Goal: Task Accomplishment & Management: Use online tool/utility

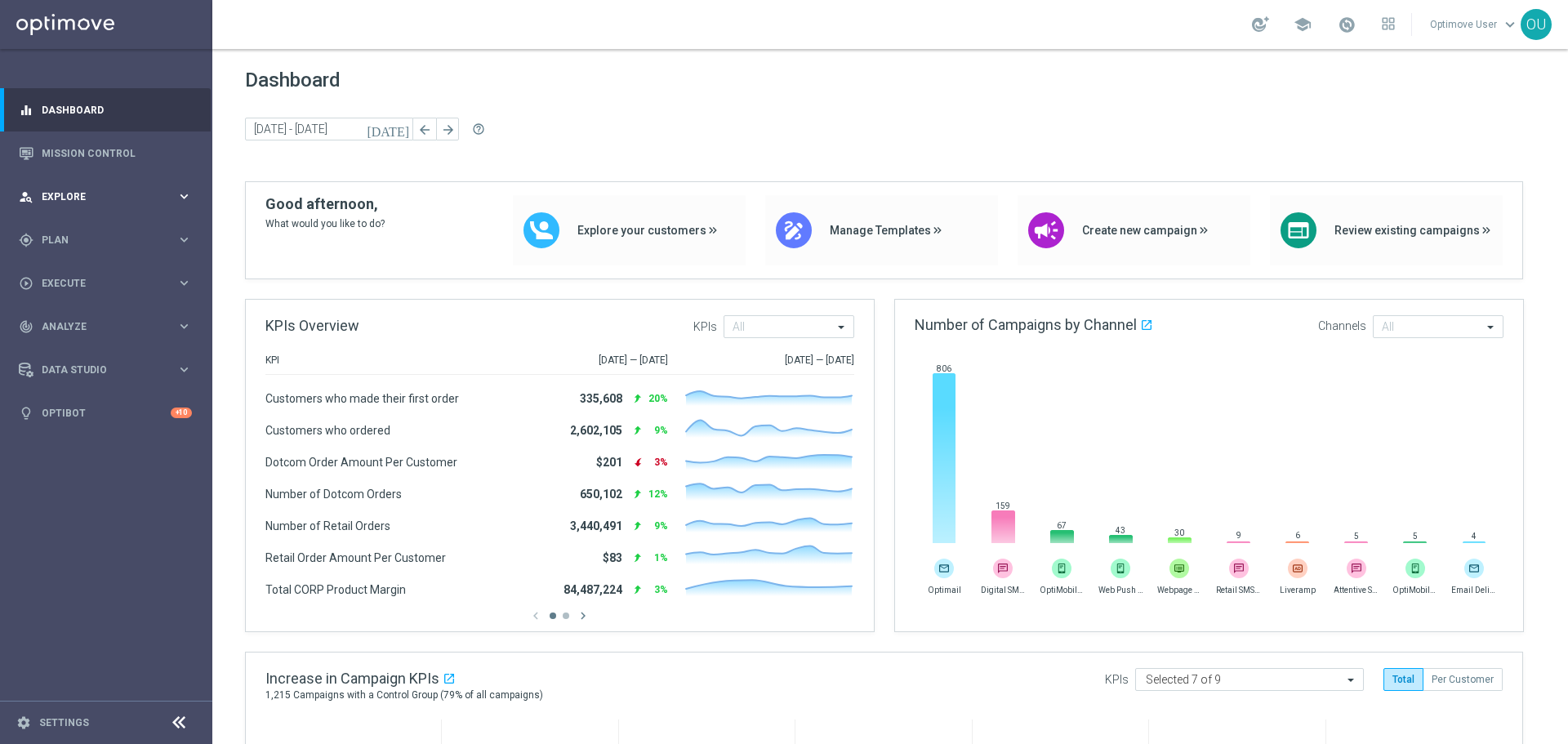
click at [86, 209] on div "person_search Explore keyboard_arrow_right" at bounding box center [105, 196] width 211 height 44
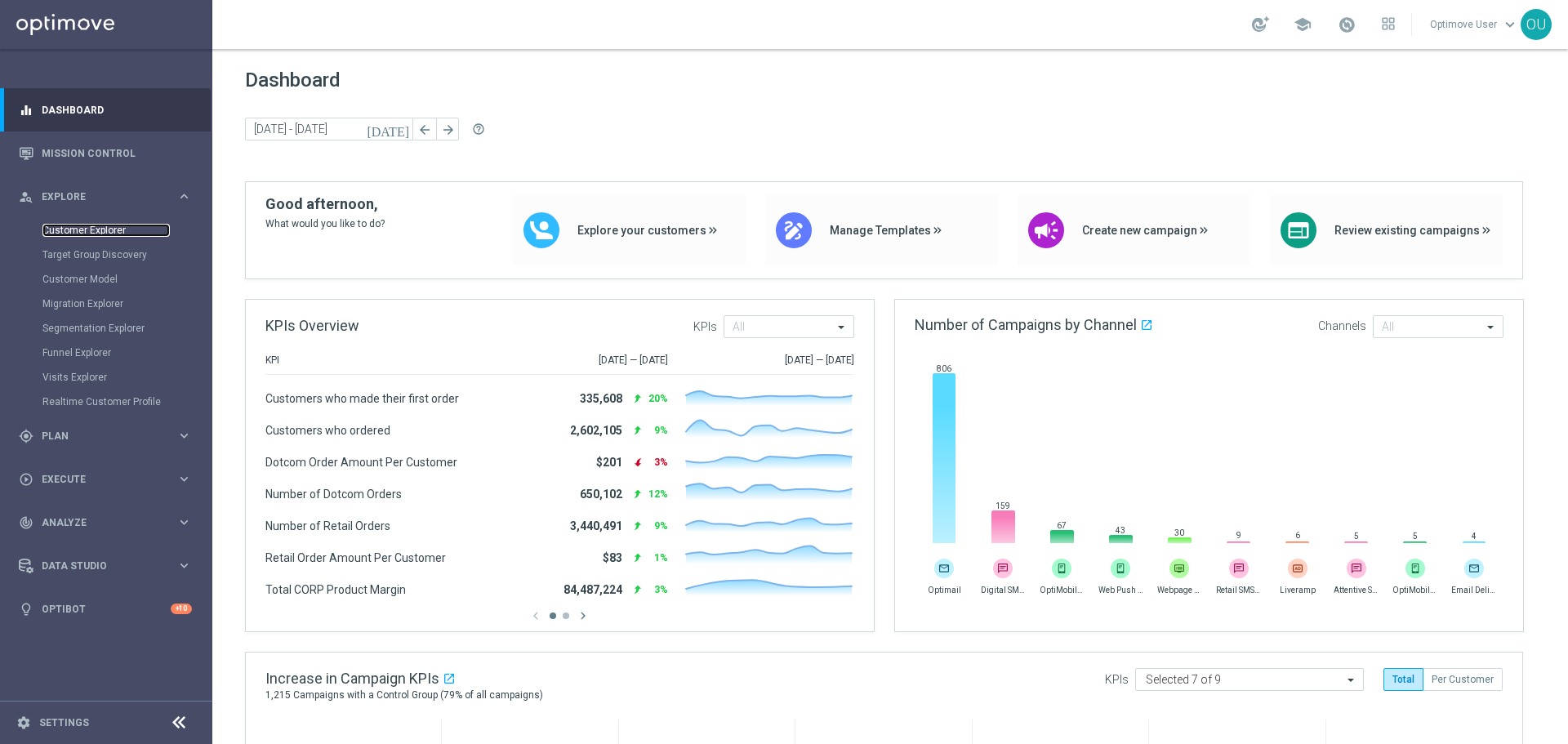
click at [89, 231] on link "Customer Explorer" at bounding box center [106, 231] width 128 height 13
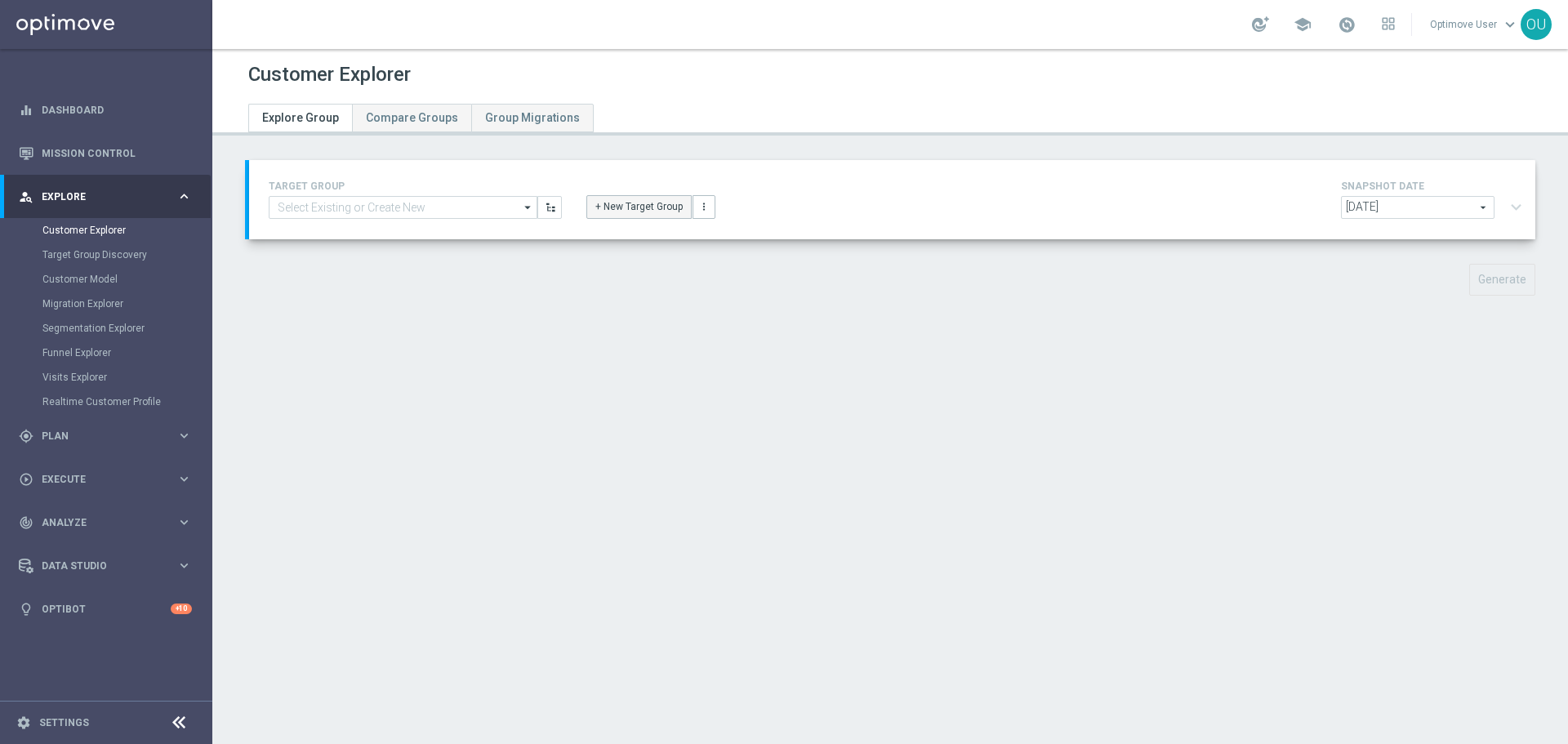
click at [664, 214] on button "+ New Target Group" at bounding box center [639, 207] width 105 height 23
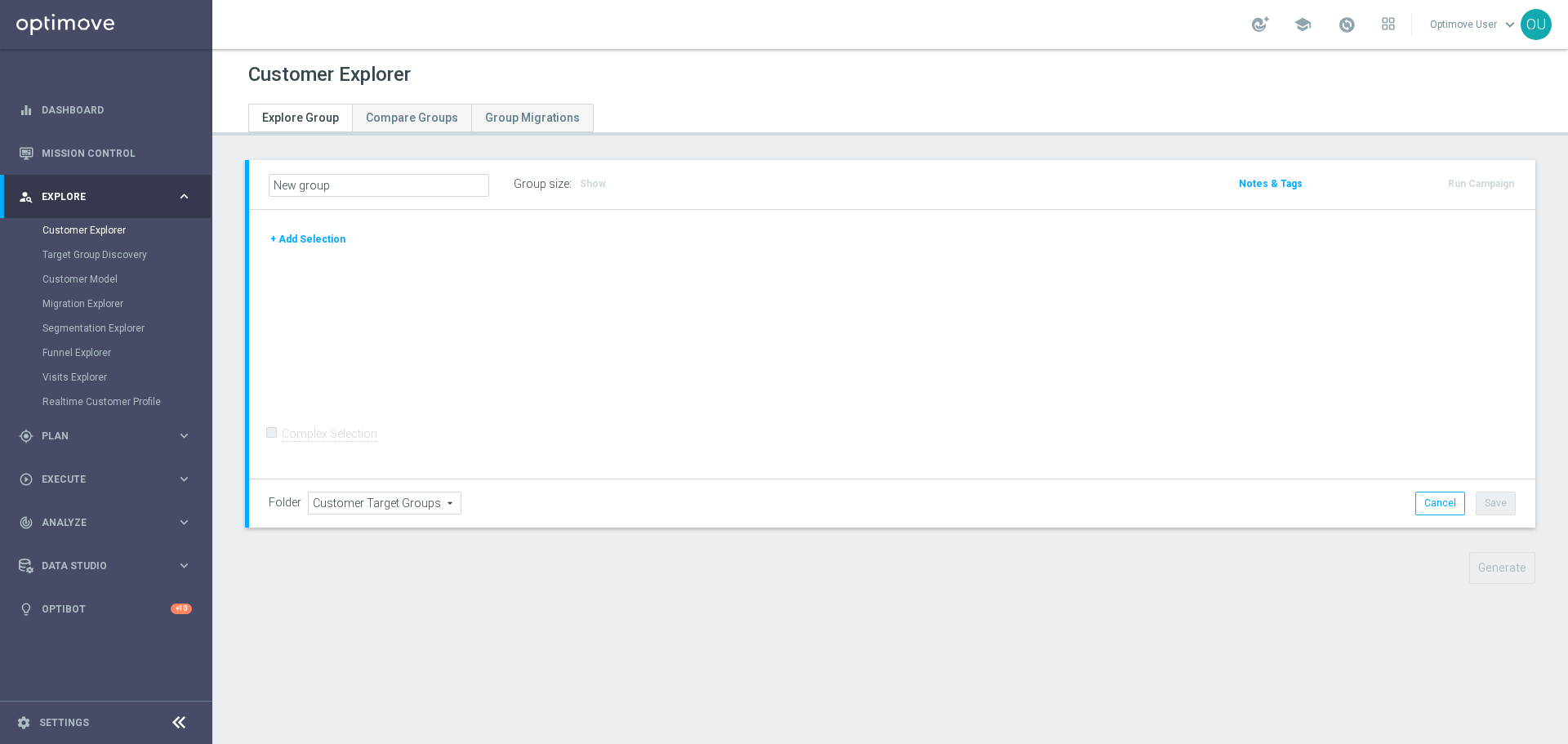
click at [319, 242] on button "+ Add Selection" at bounding box center [307, 240] width 78 height 18
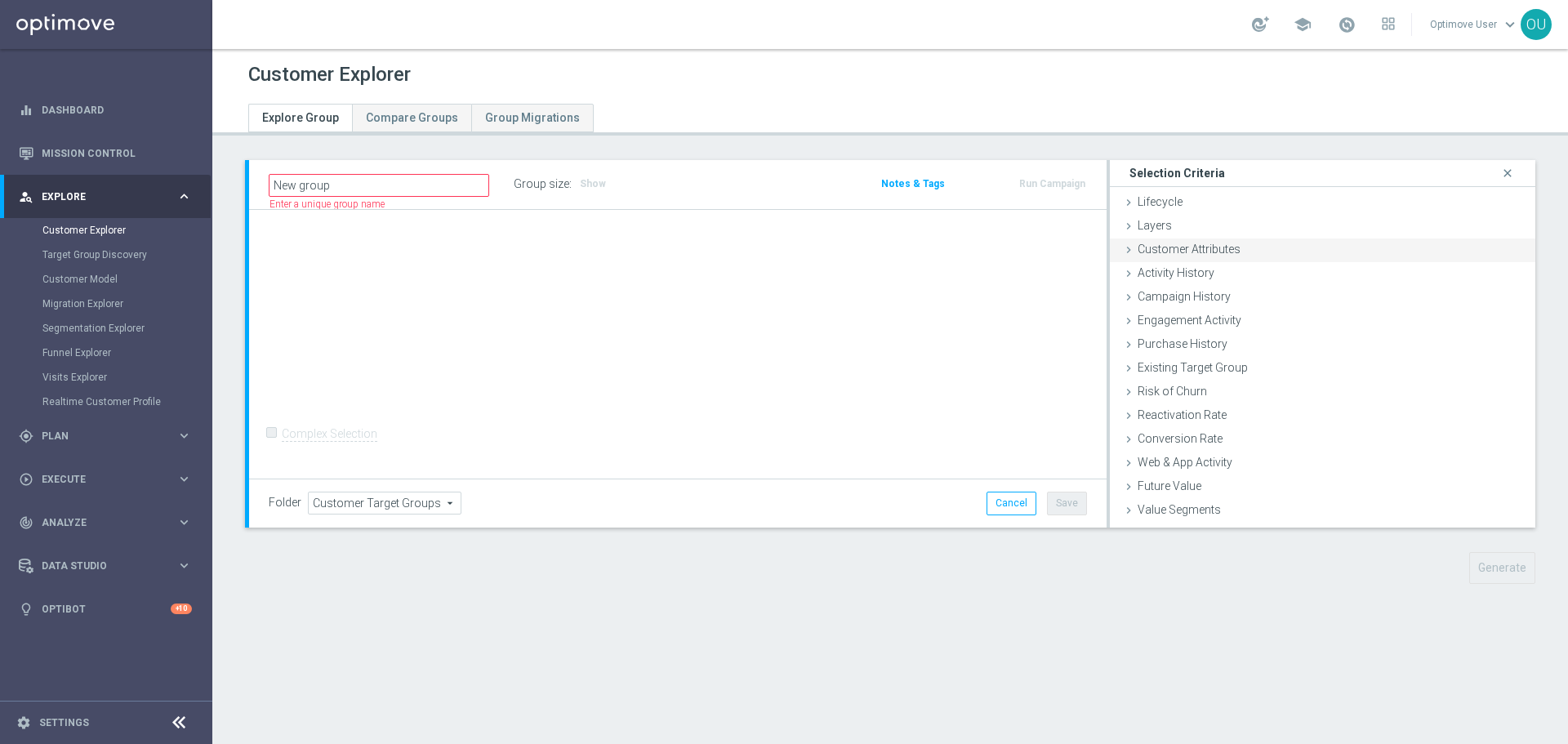
click at [1215, 256] on div "Customer Attributes done" at bounding box center [1322, 250] width 426 height 25
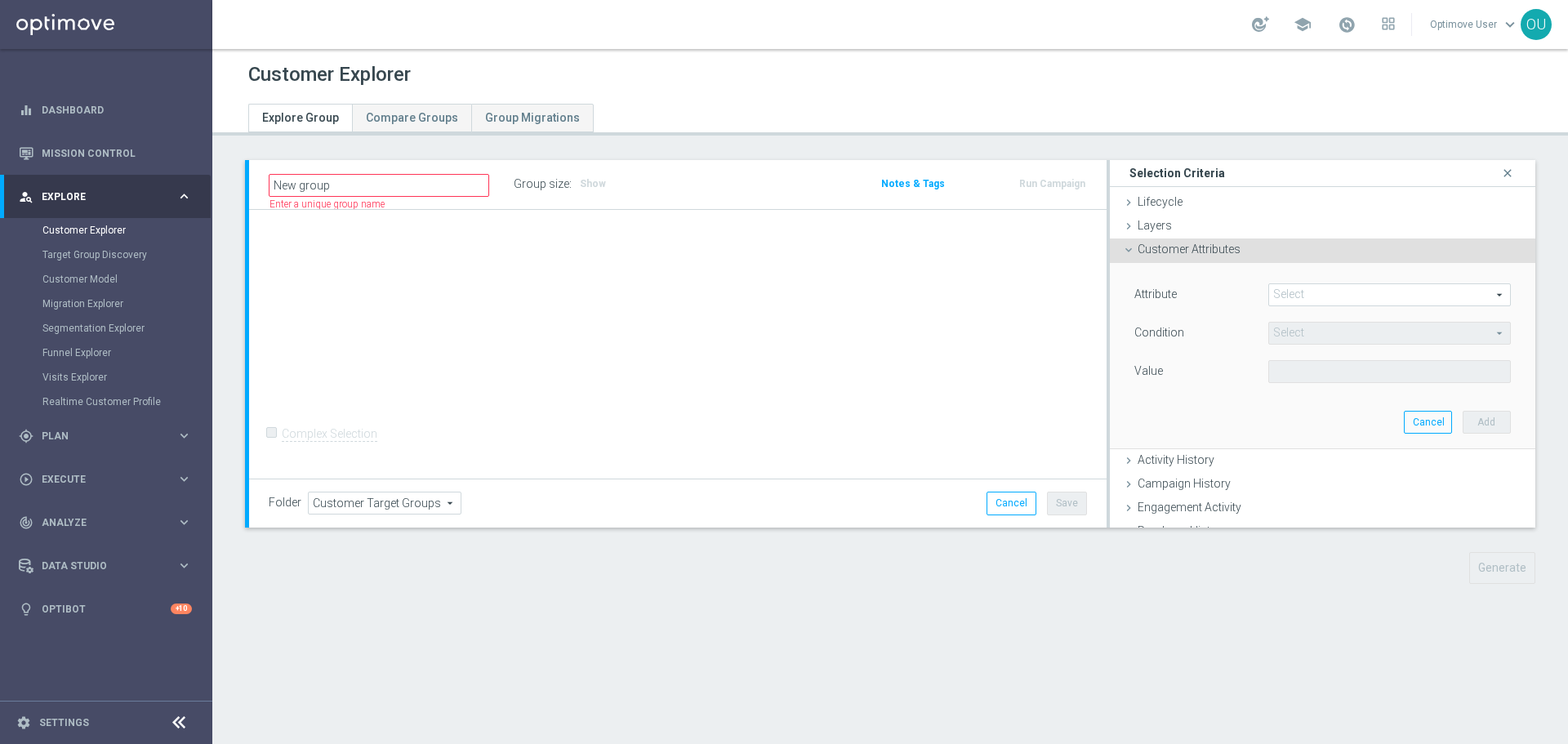
click at [1304, 300] on span at bounding box center [1389, 295] width 240 height 21
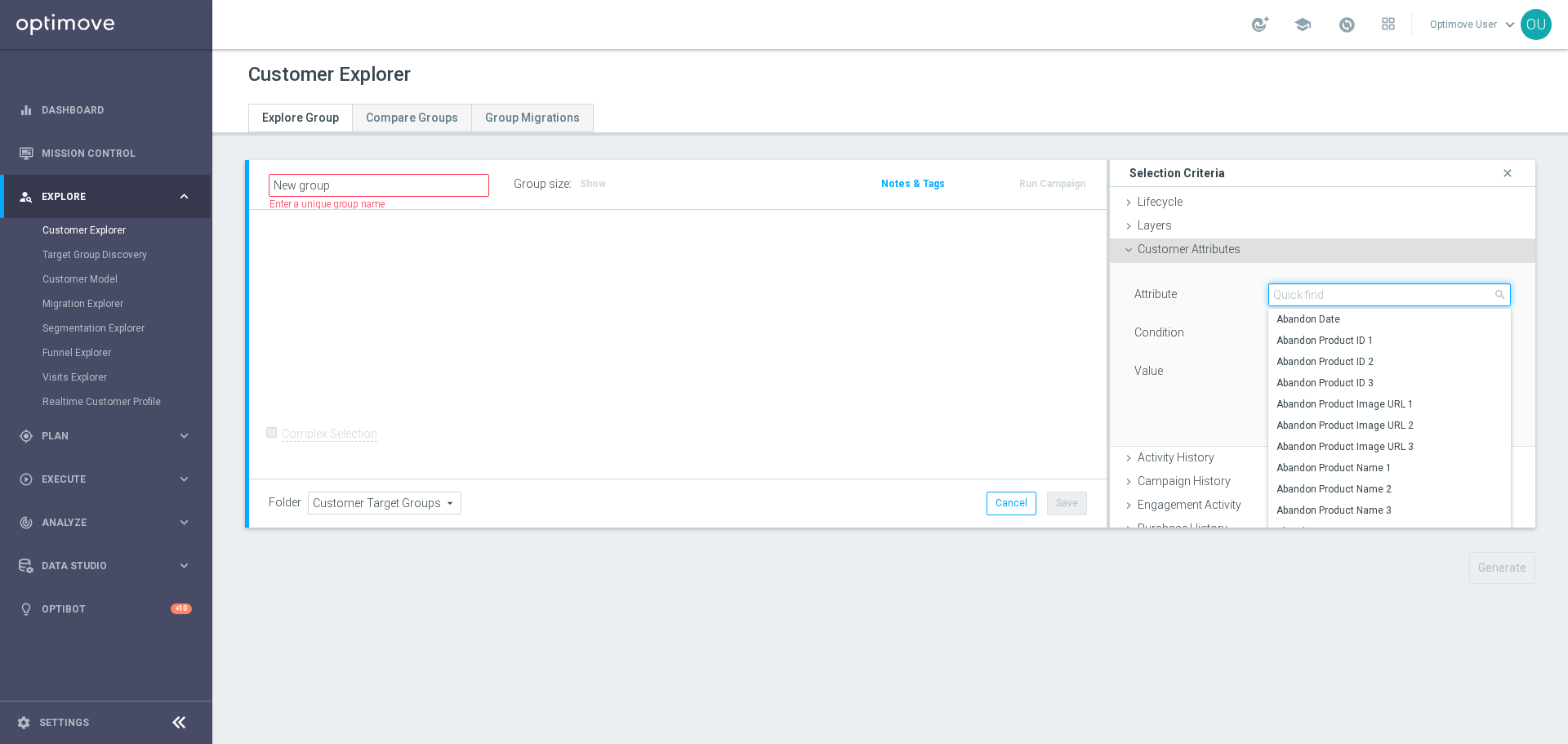
click at [1317, 292] on input "search" at bounding box center [1389, 295] width 242 height 23
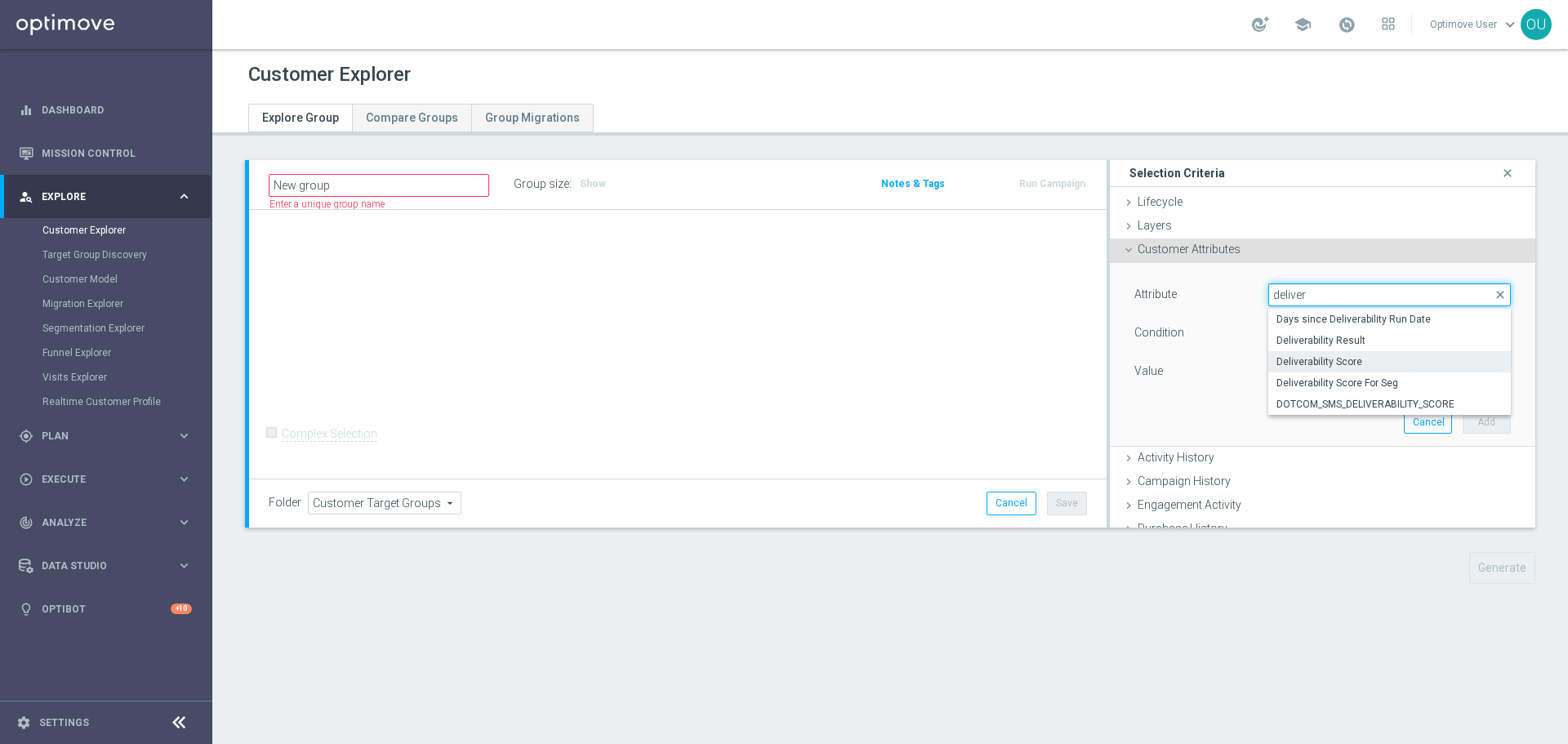
type input "deliver"
click at [1345, 351] on label "Deliverability Score" at bounding box center [1389, 362] width 242 height 21
type input "Deliverability Score"
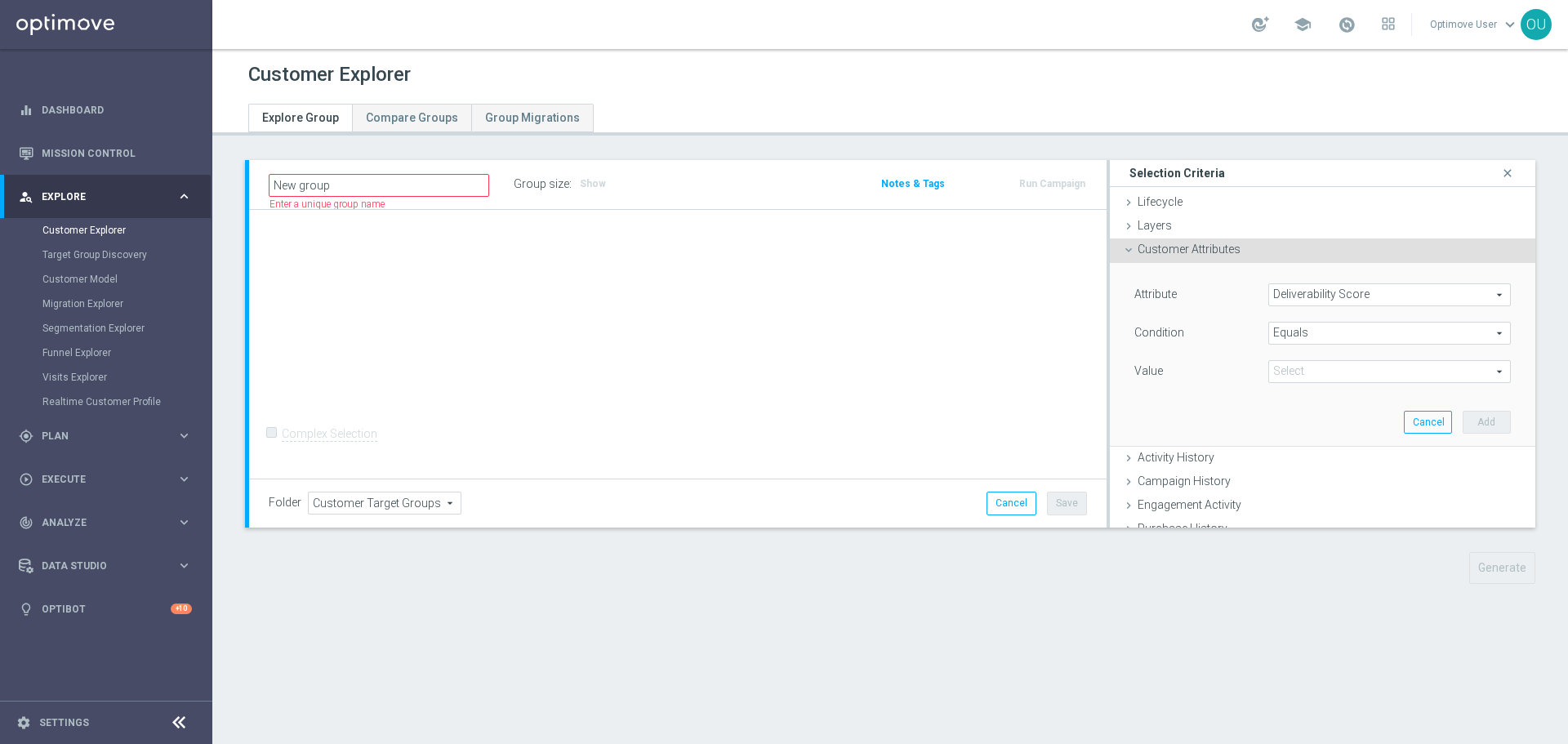
click at [1370, 334] on span "Equals" at bounding box center [1389, 334] width 240 height 21
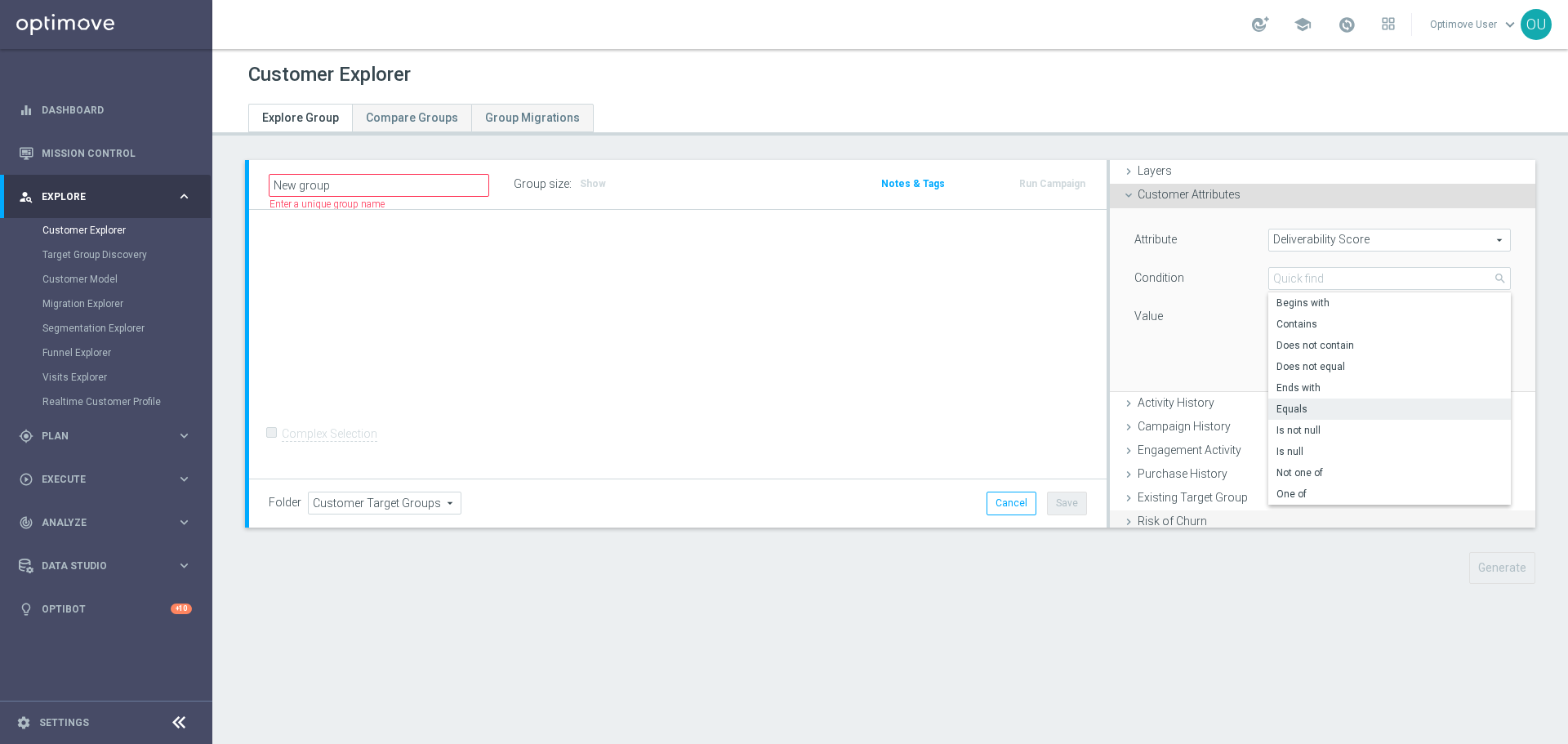
scroll to position [82, 0]
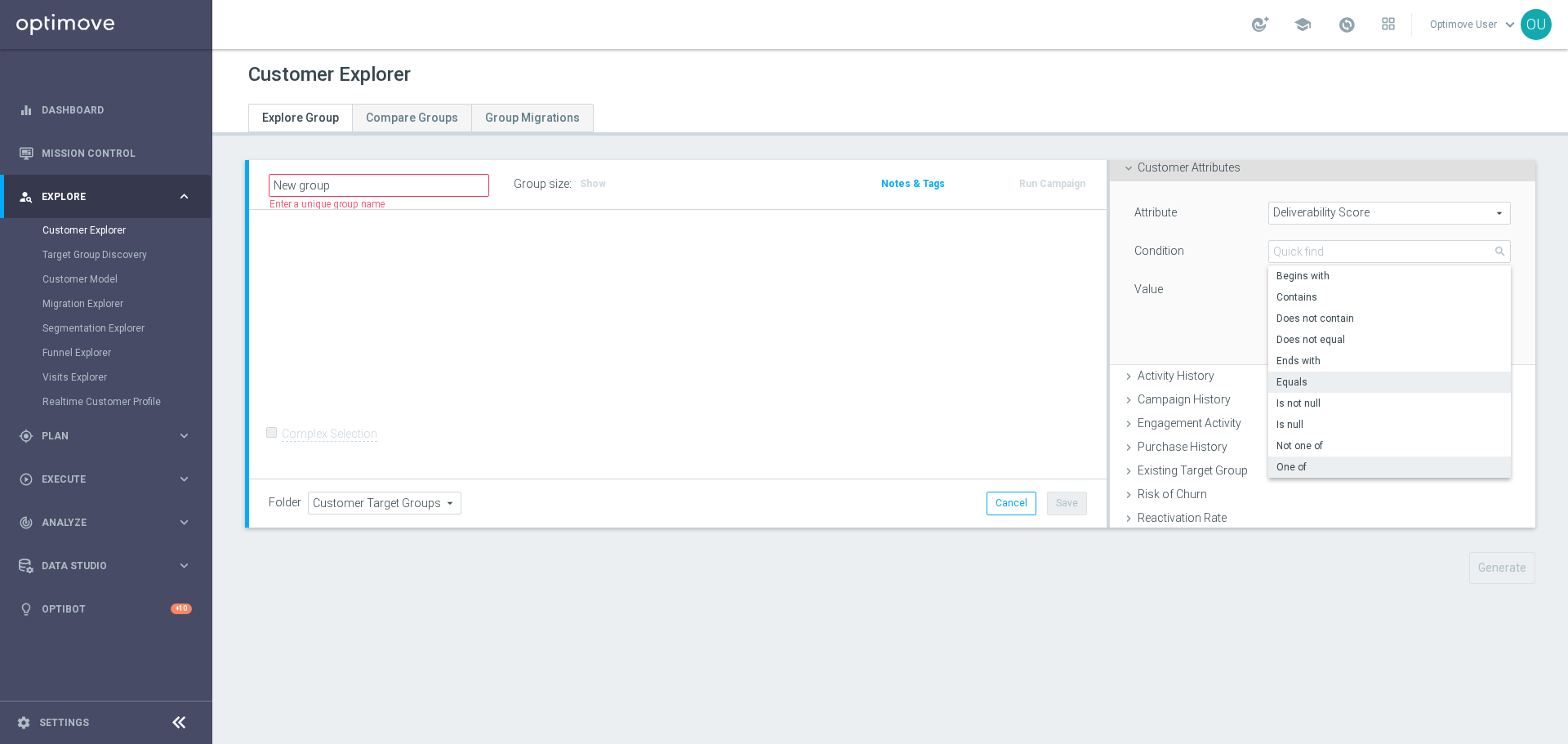
click at [1317, 466] on span "One of" at bounding box center [1389, 467] width 226 height 13
type input "One of"
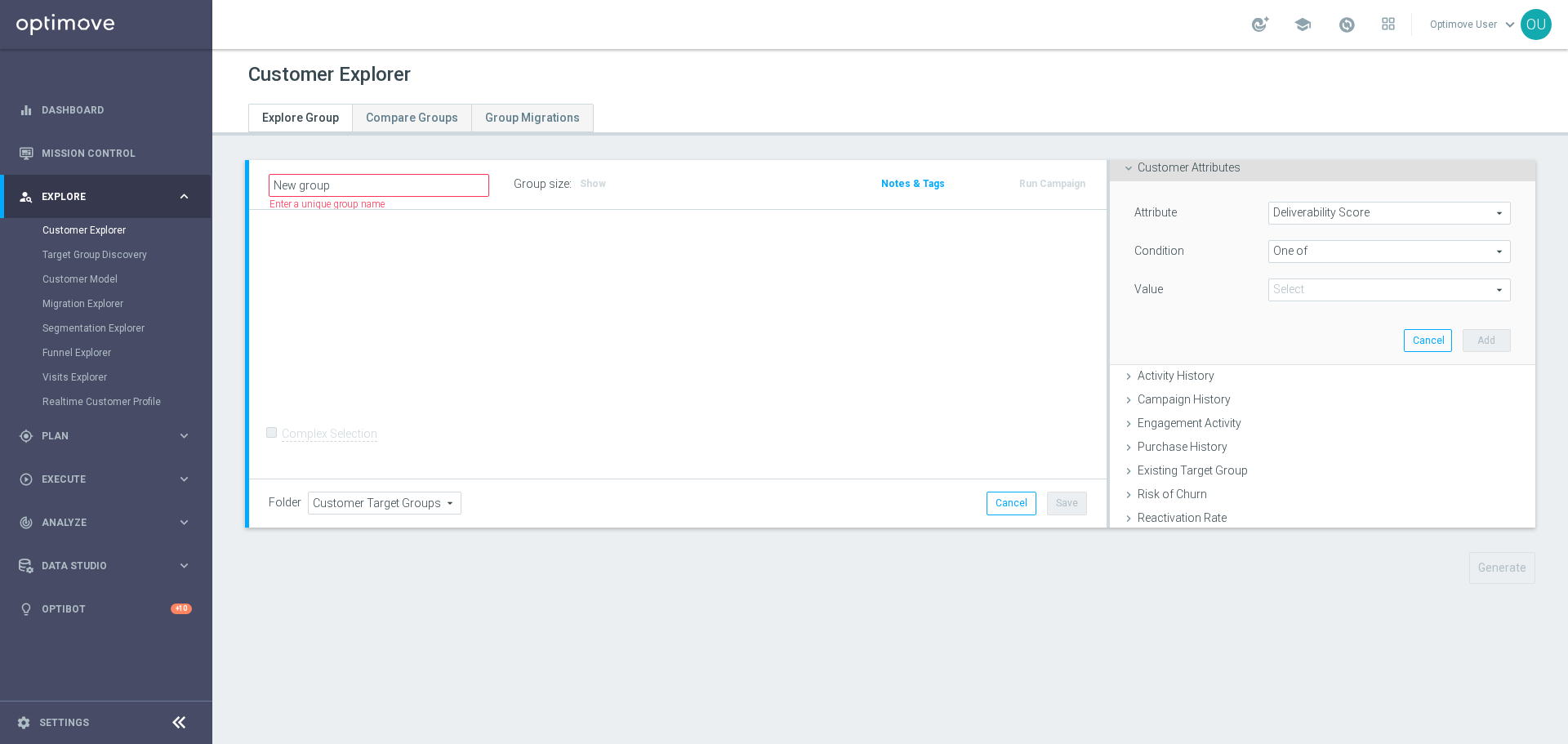
click at [1337, 283] on span at bounding box center [1389, 290] width 240 height 21
click at [1281, 376] on input "GREEN" at bounding box center [1286, 377] width 11 height 11
checkbox input "true"
type input "GREEN"
click at [1290, 424] on label "YELLOW" at bounding box center [1400, 421] width 220 height 21
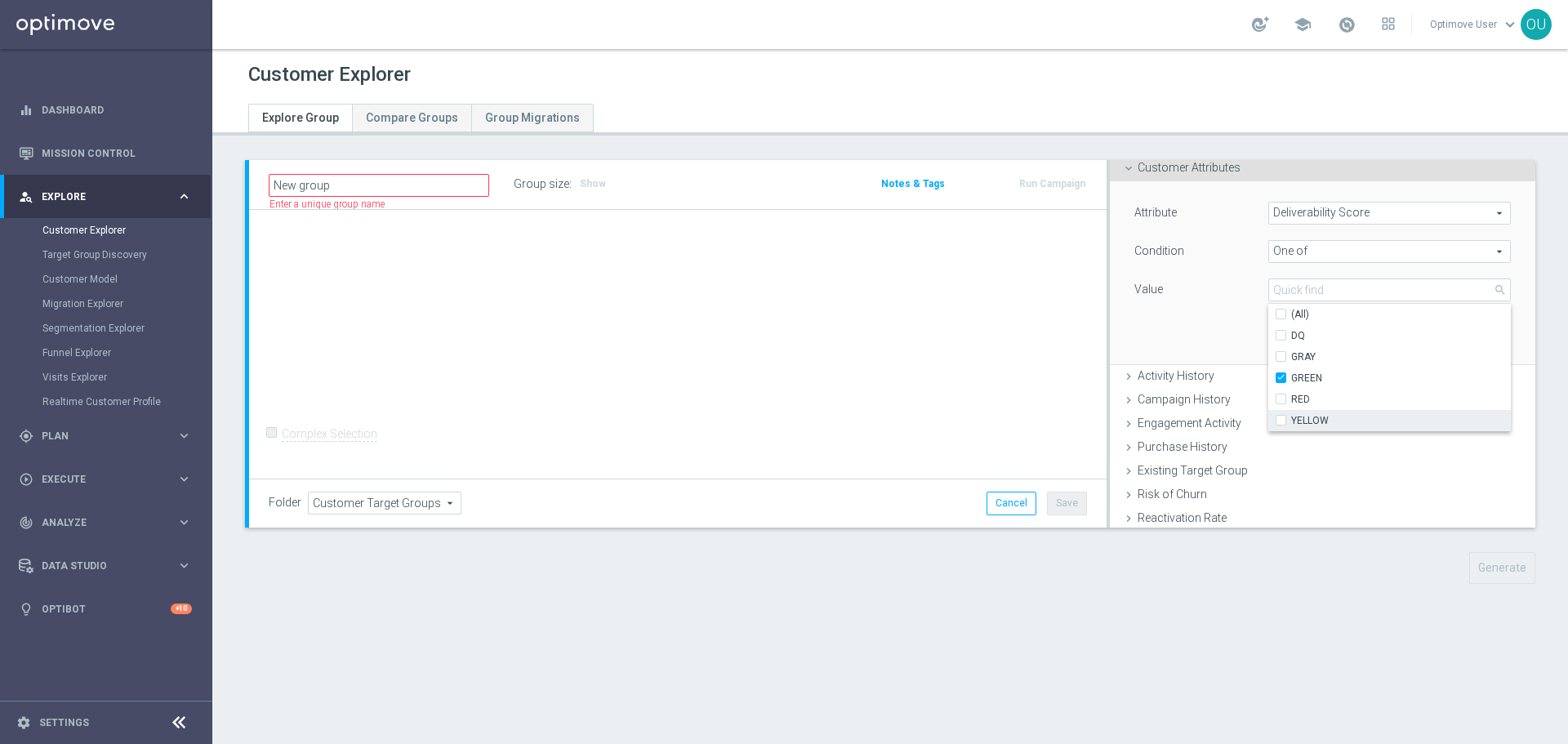
click at [1281, 424] on input "YELLOW" at bounding box center [1286, 420] width 11 height 11
checkbox input "true"
type input "Selected 2 of 5"
click at [1198, 335] on div "Attribute Deliverability Score Deliverability Score arrow_drop_down search Cond…" at bounding box center [1322, 273] width 401 height 183
click at [1470, 340] on button "Add" at bounding box center [1486, 341] width 48 height 23
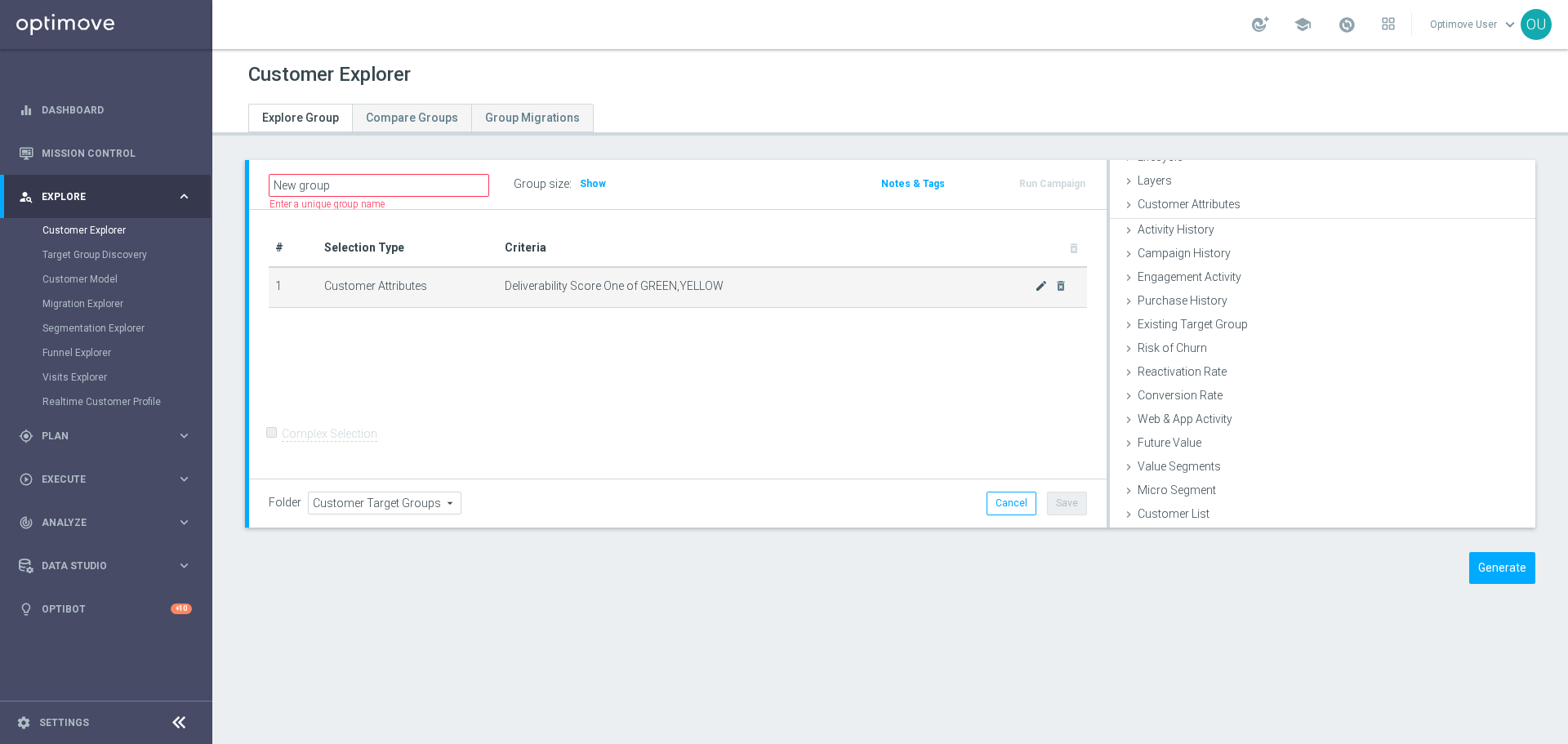
scroll to position [44, 0]
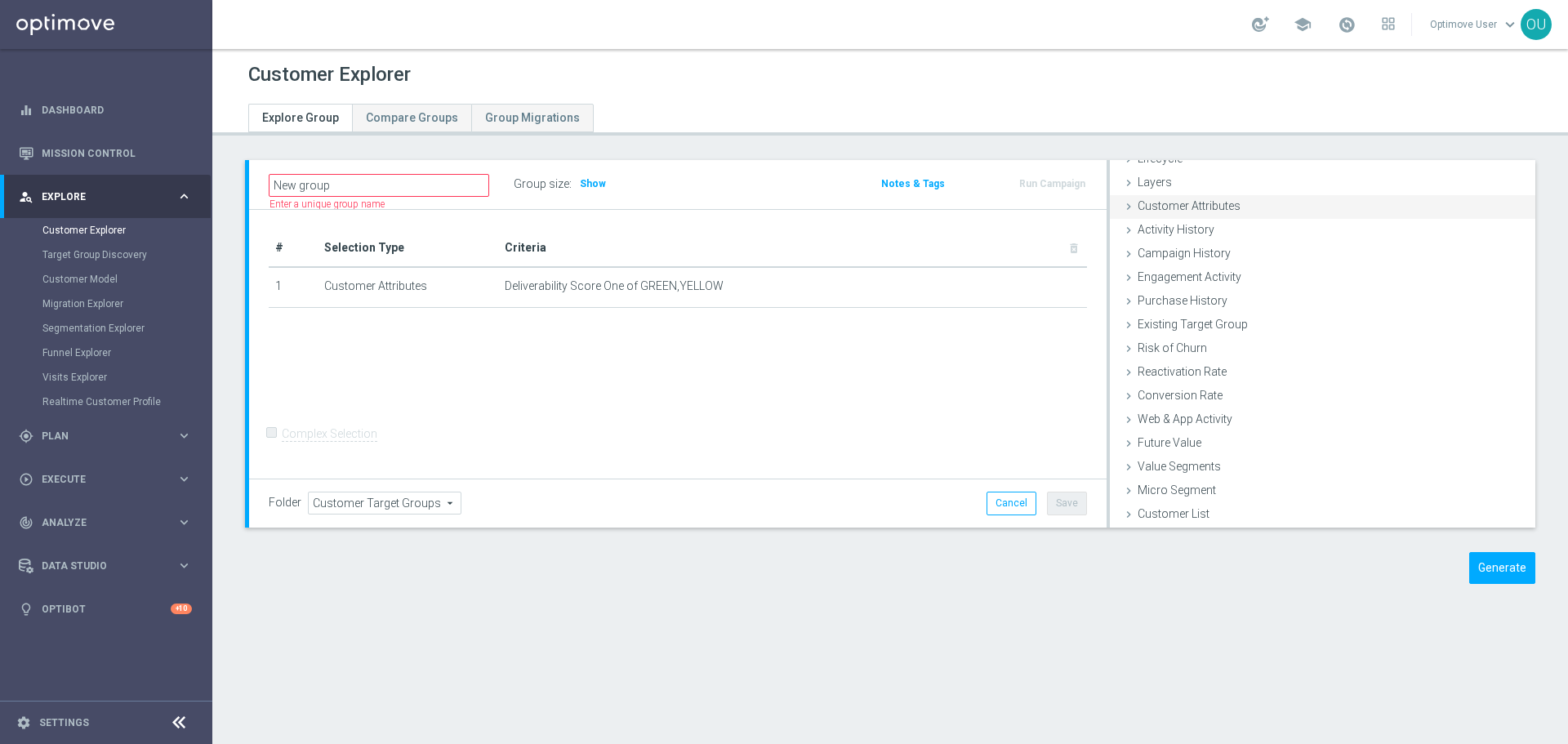
click at [1206, 208] on span "Customer Attributes" at bounding box center [1188, 206] width 103 height 13
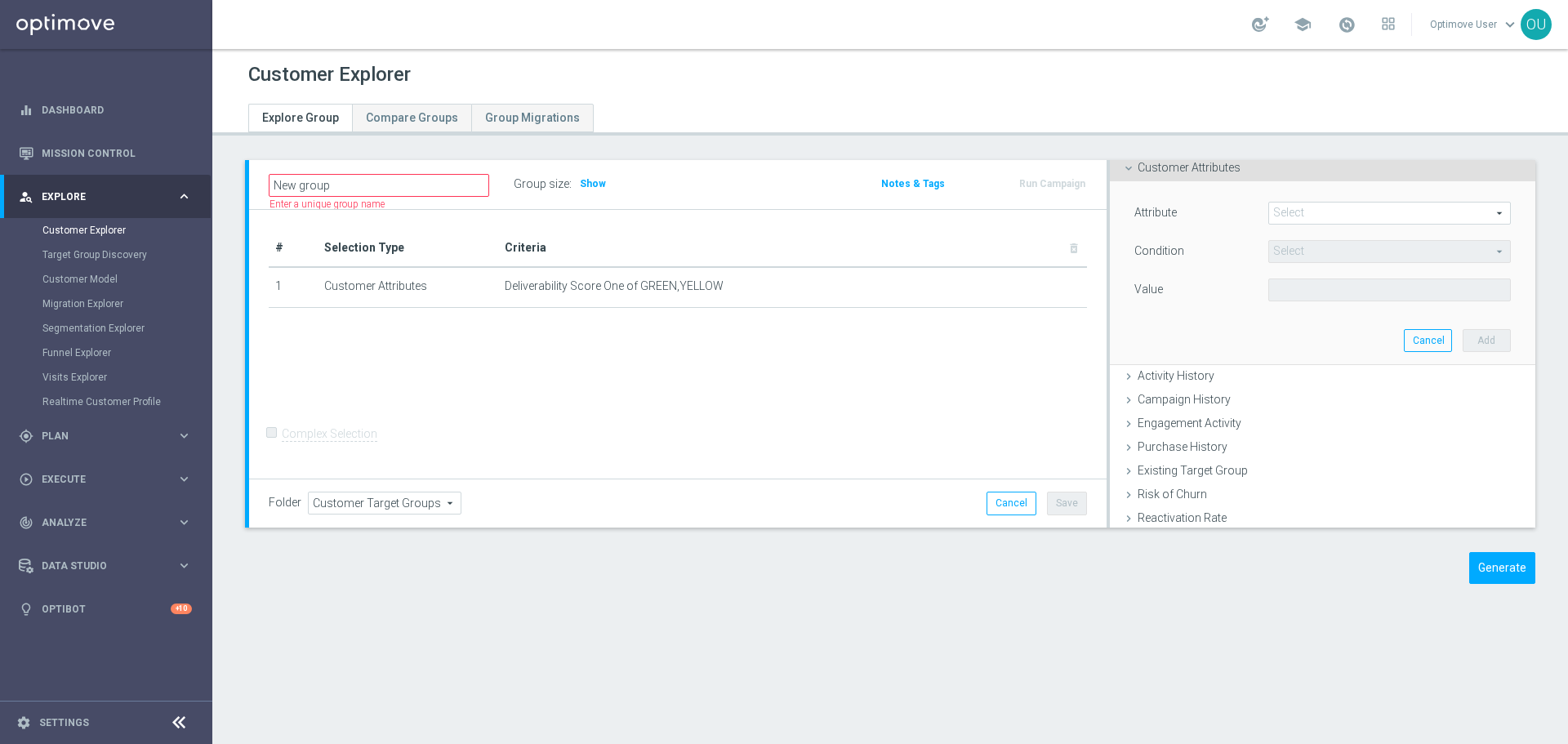
click at [1332, 212] on span at bounding box center [1389, 213] width 240 height 21
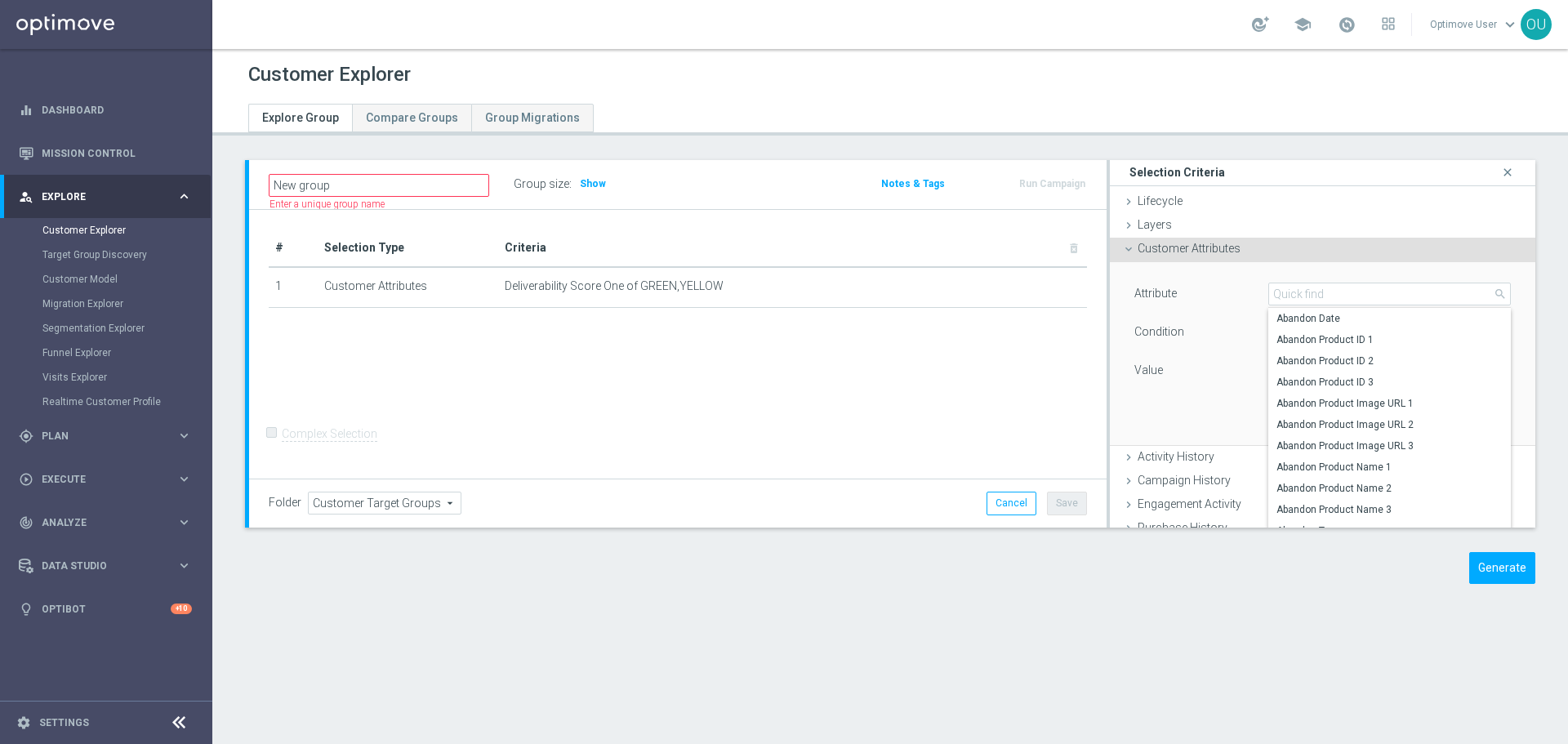
scroll to position [0, 0]
click at [1241, 204] on div "Lifecycle done" at bounding box center [1322, 204] width 426 height 25
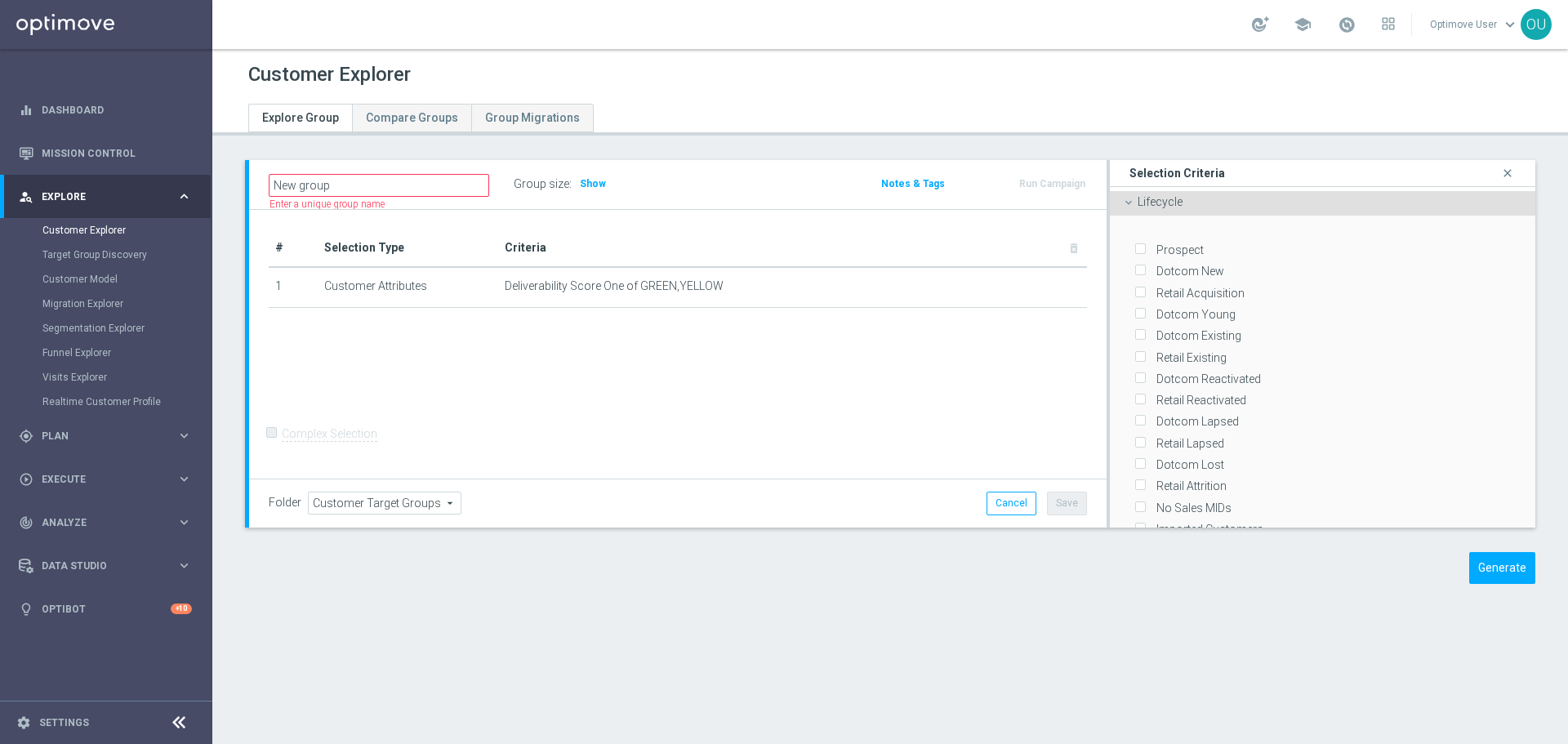
click at [1134, 266] on input "Dotcom New" at bounding box center [1139, 271] width 11 height 11
checkbox input "true"
click at [1150, 286] on label "Retail Acquisition" at bounding box center [1197, 293] width 94 height 15
click at [1134, 288] on input "Retail Acquisition" at bounding box center [1139, 292] width 11 height 11
checkbox input "true"
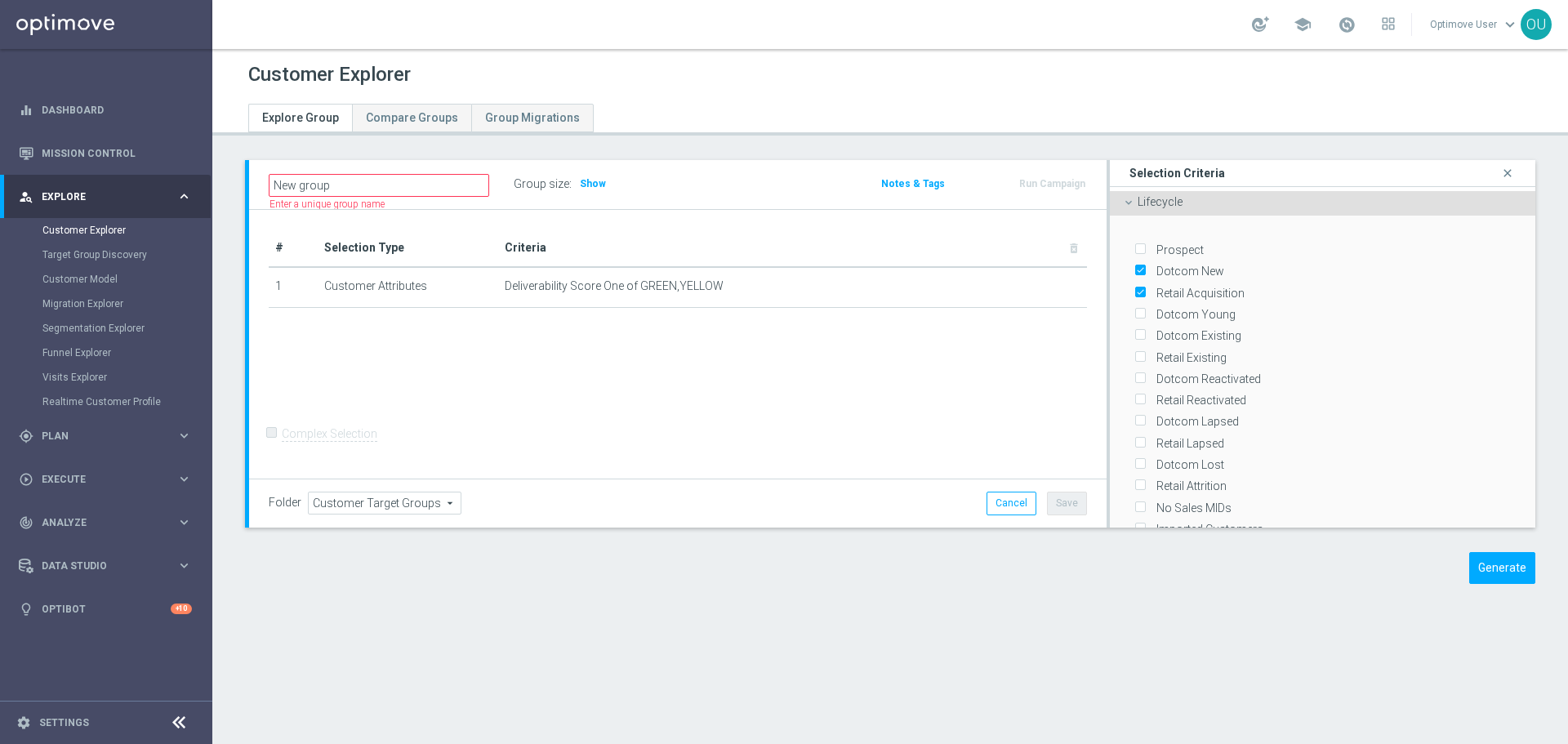
click at [1135, 310] on input "Dotcom Young" at bounding box center [1139, 315] width 11 height 11
checkbox input "true"
click at [1134, 331] on input "Dotcom Existing" at bounding box center [1139, 336] width 11 height 11
checkbox input "true"
click at [1134, 353] on input "Retail Existing" at bounding box center [1139, 357] width 11 height 11
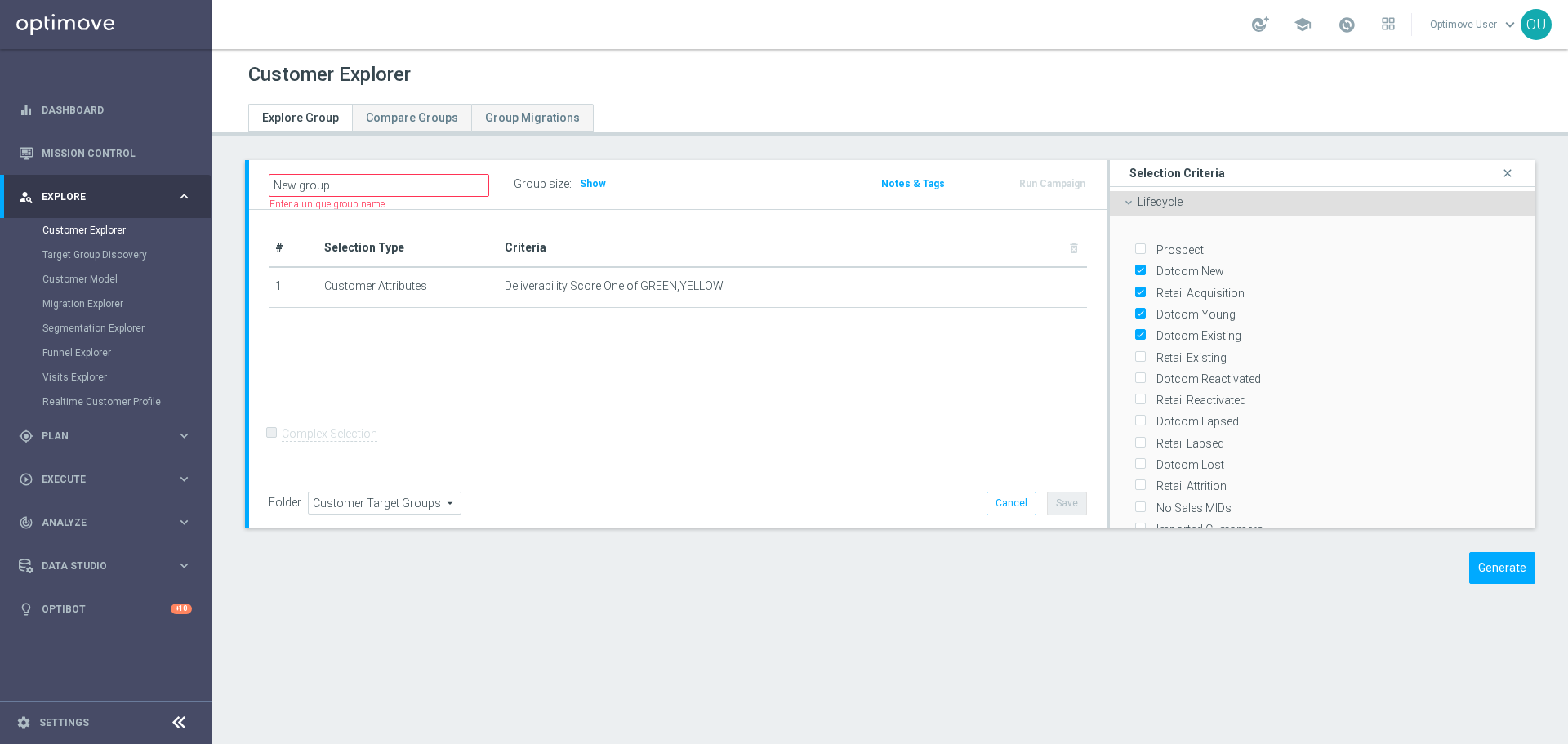
checkbox input "true"
click at [1134, 374] on input "Dotcom Reactivated" at bounding box center [1139, 379] width 11 height 11
checkbox input "true"
click at [1134, 395] on input "Retail Reactivated" at bounding box center [1139, 400] width 11 height 11
checkbox input "true"
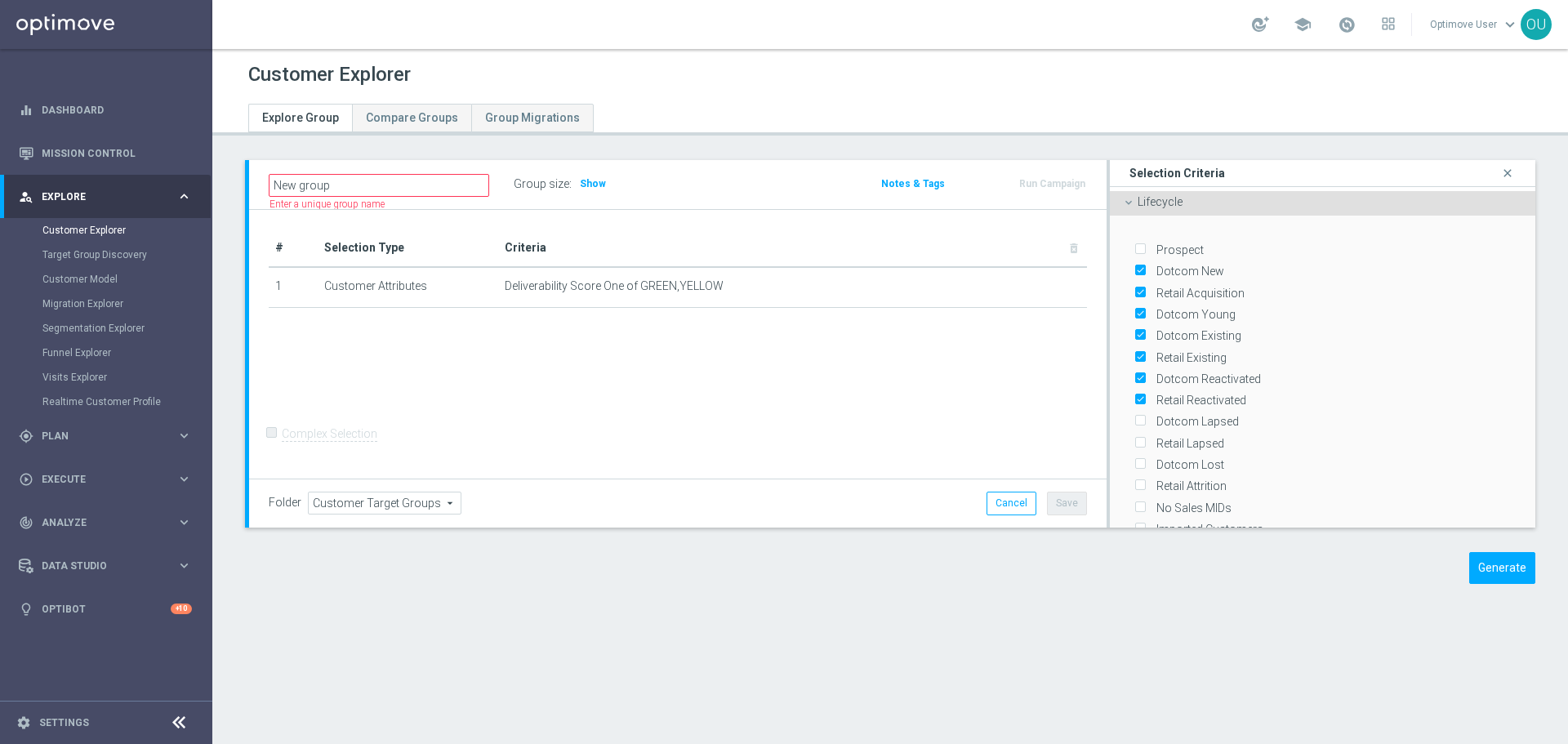
scroll to position [82, 0]
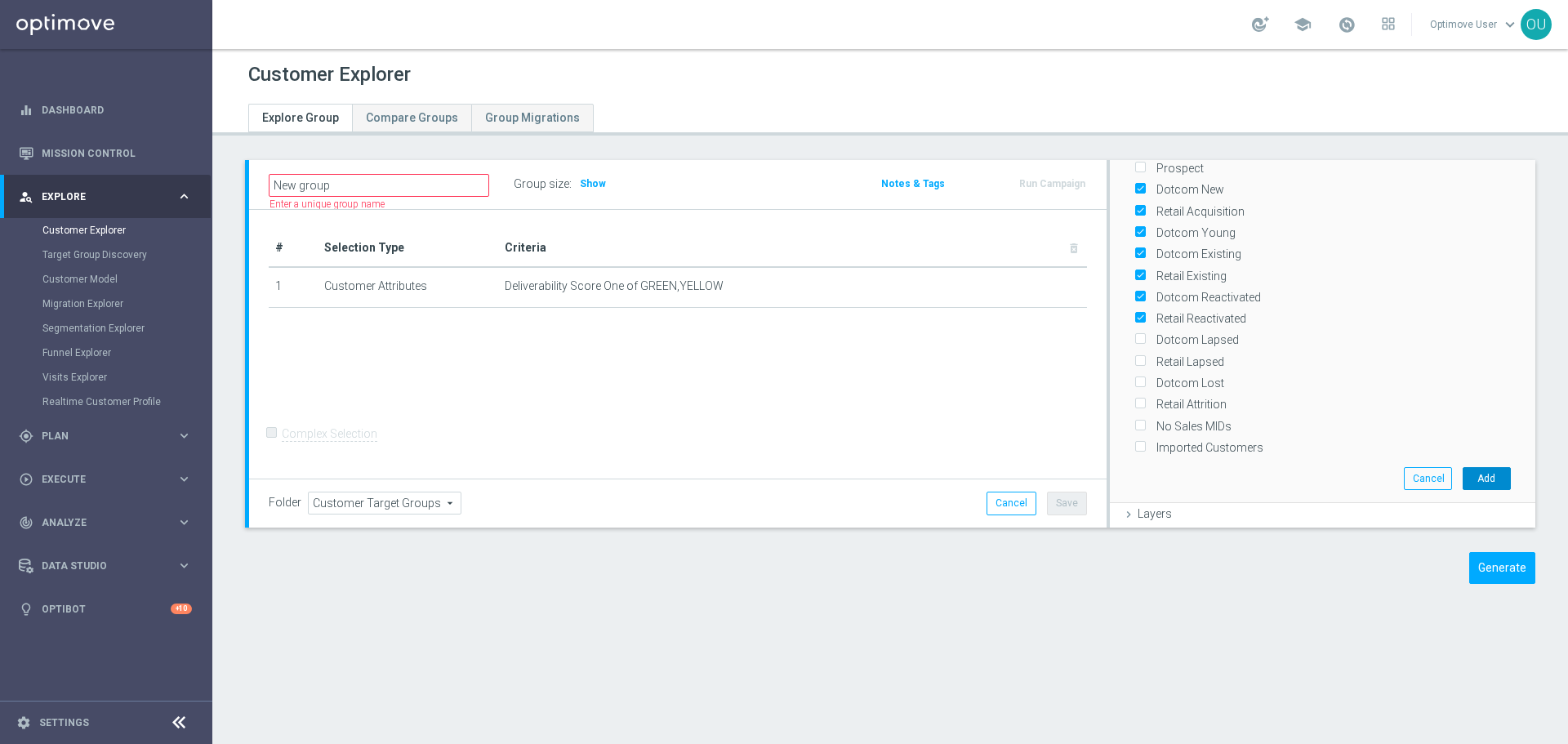
click at [1472, 467] on button "Add" at bounding box center [1486, 479] width 48 height 23
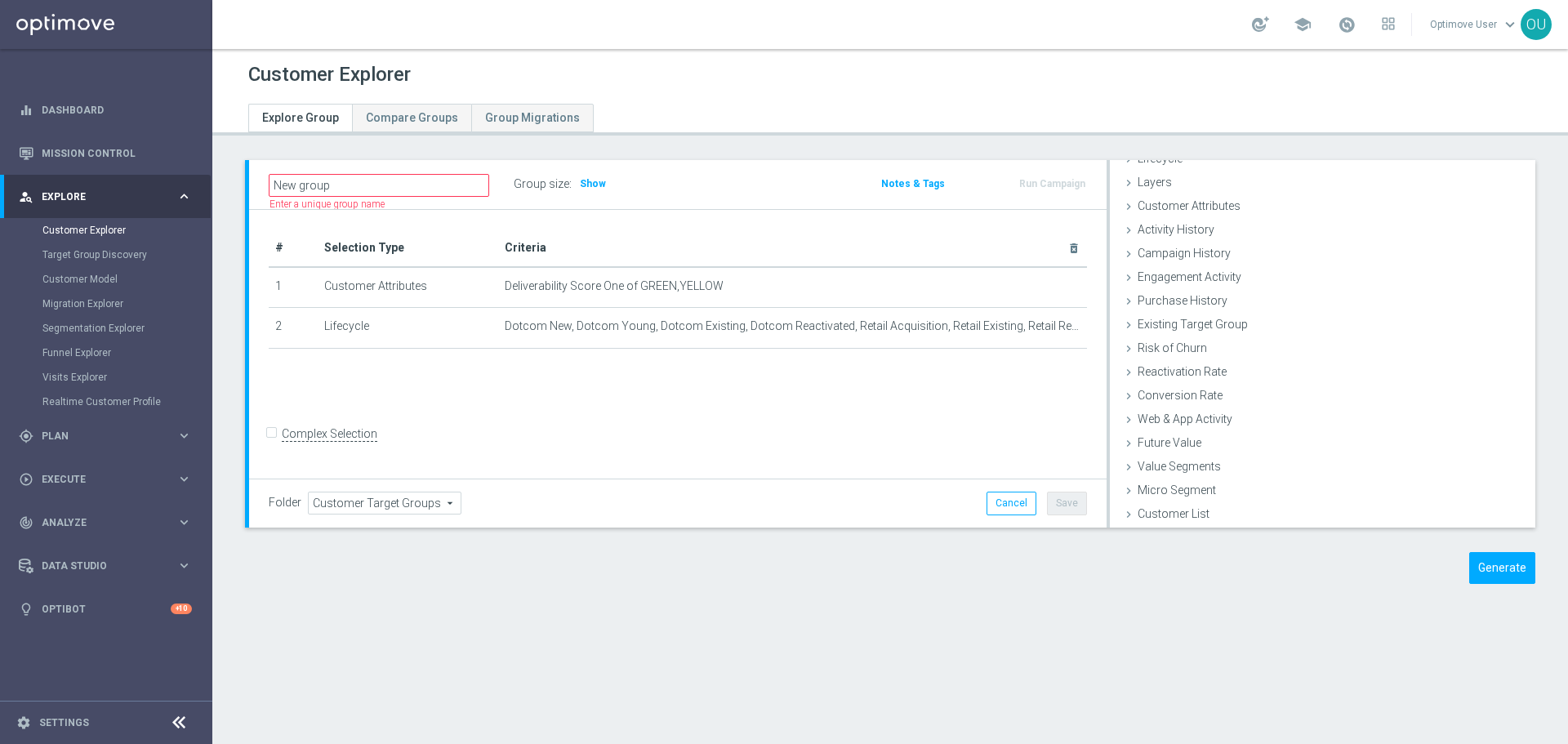
scroll to position [44, 0]
click at [1210, 260] on div "Campaign History done" at bounding box center [1322, 255] width 426 height 25
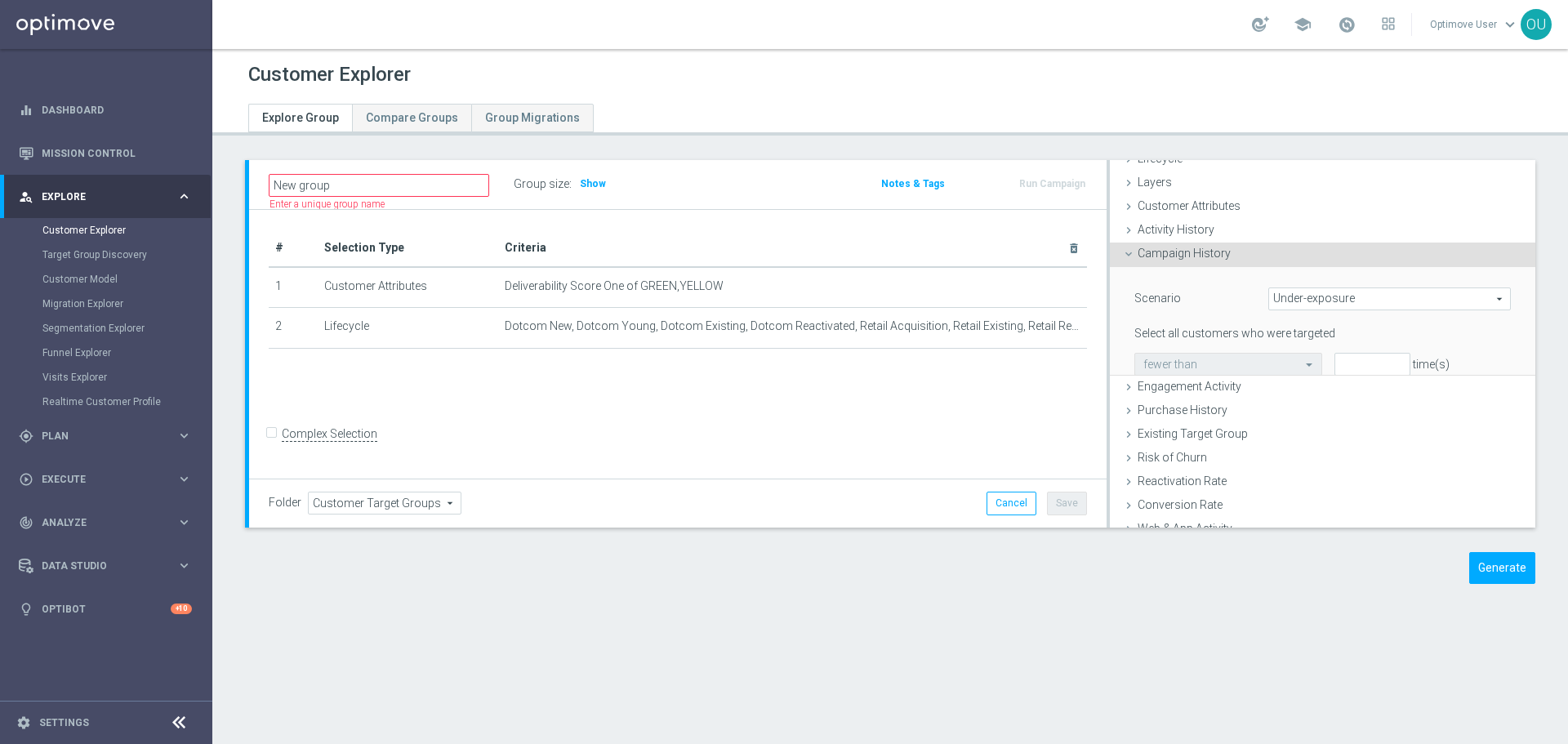
scroll to position [52, 0]
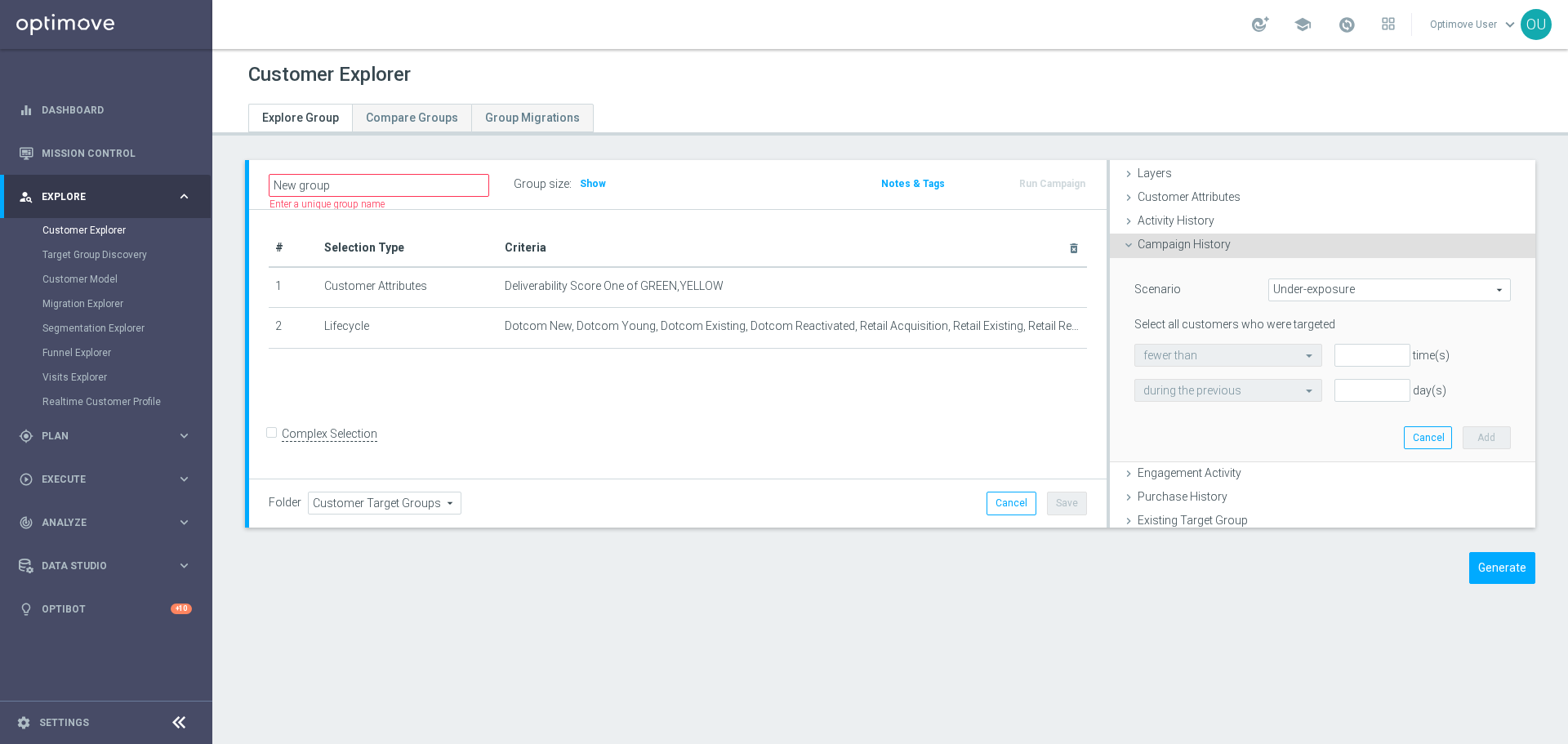
click at [1301, 327] on lable "Select all customers who were targeted" at bounding box center [1234, 325] width 201 height 13
click at [1365, 352] on input "number" at bounding box center [1372, 355] width 76 height 23
type input "1"
click at [1356, 398] on input "number" at bounding box center [1372, 391] width 76 height 23
type input "30"
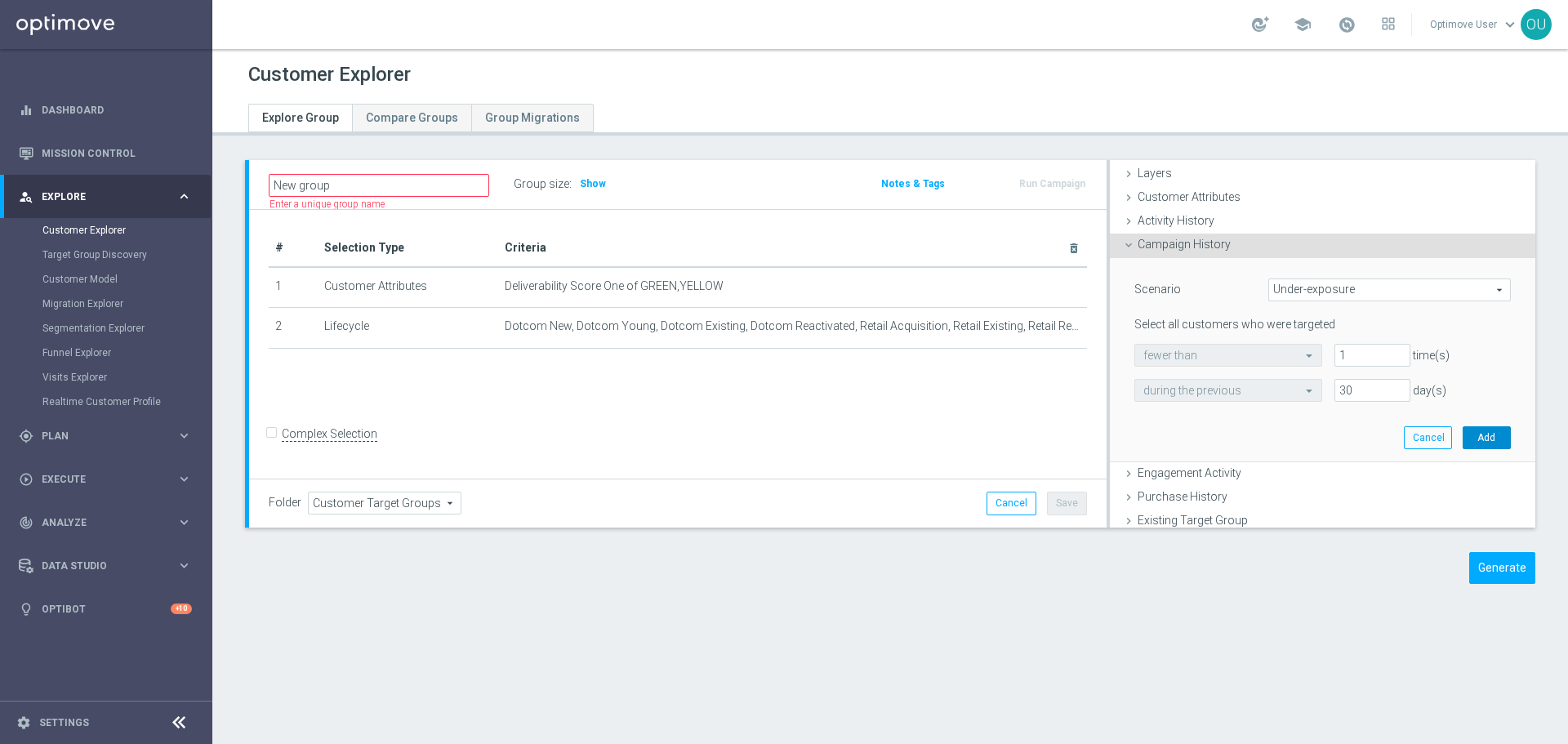
click at [1463, 433] on button "Add" at bounding box center [1486, 438] width 48 height 23
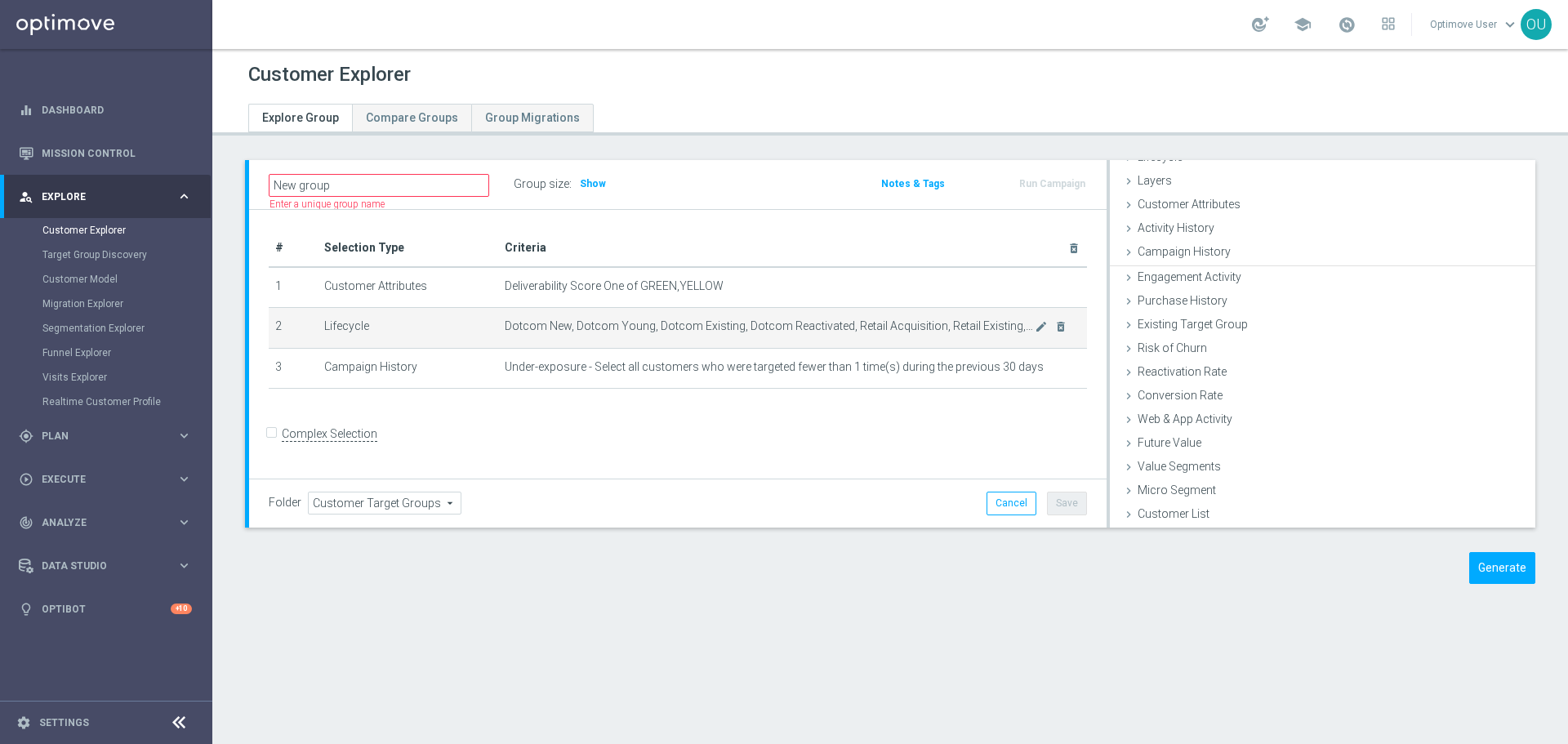
scroll to position [44, 0]
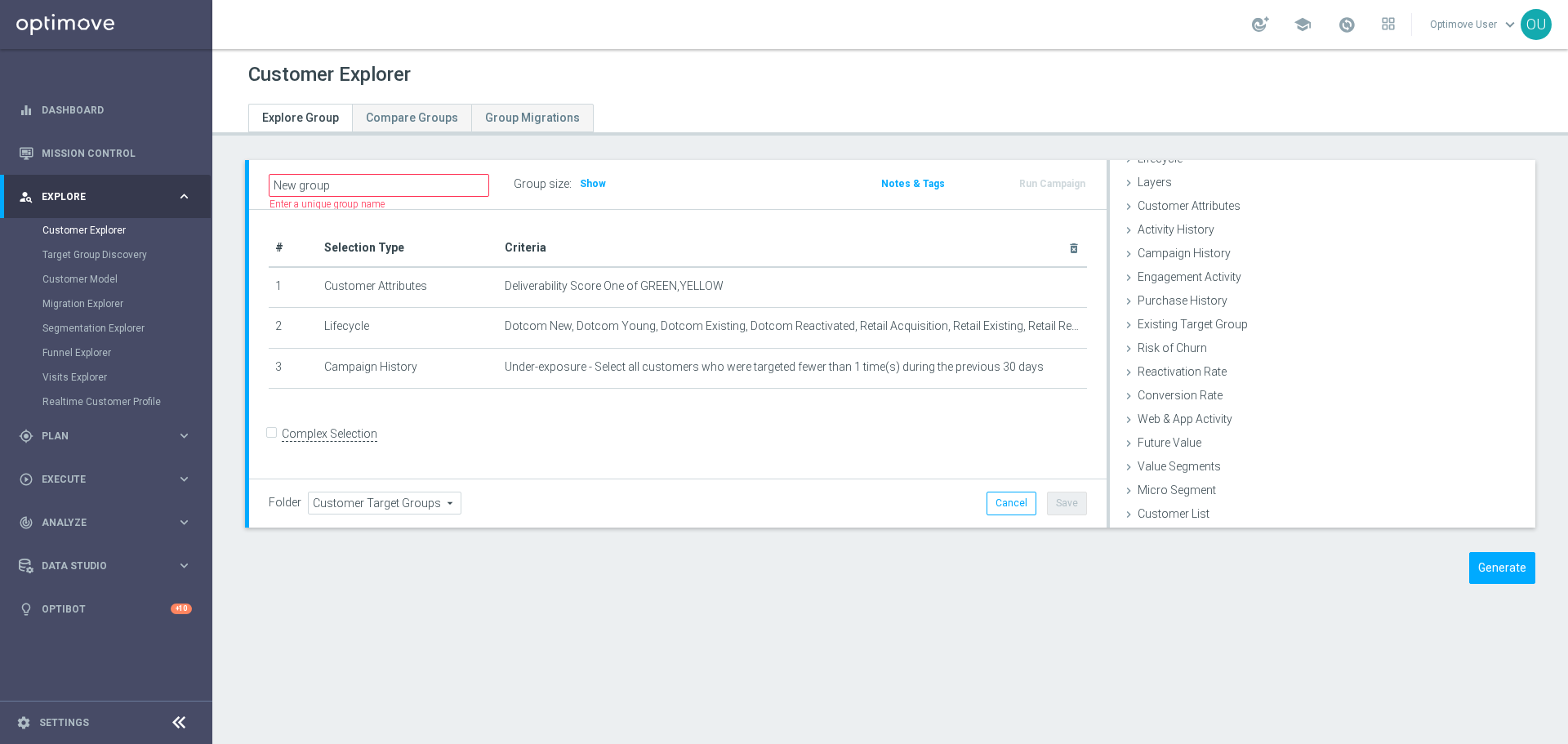
drag, startPoint x: 440, startPoint y: 166, endPoint x: 435, endPoint y: 178, distance: 13.0
click at [436, 175] on div "New group Name length must be more than 2 characters Name length must be under …" at bounding box center [677, 184] width 857 height 49
click at [435, 178] on input "New group" at bounding box center [379, 185] width 221 height 23
type input "Actives Not Targeted"
click at [587, 180] on span "Show" at bounding box center [593, 184] width 26 height 12
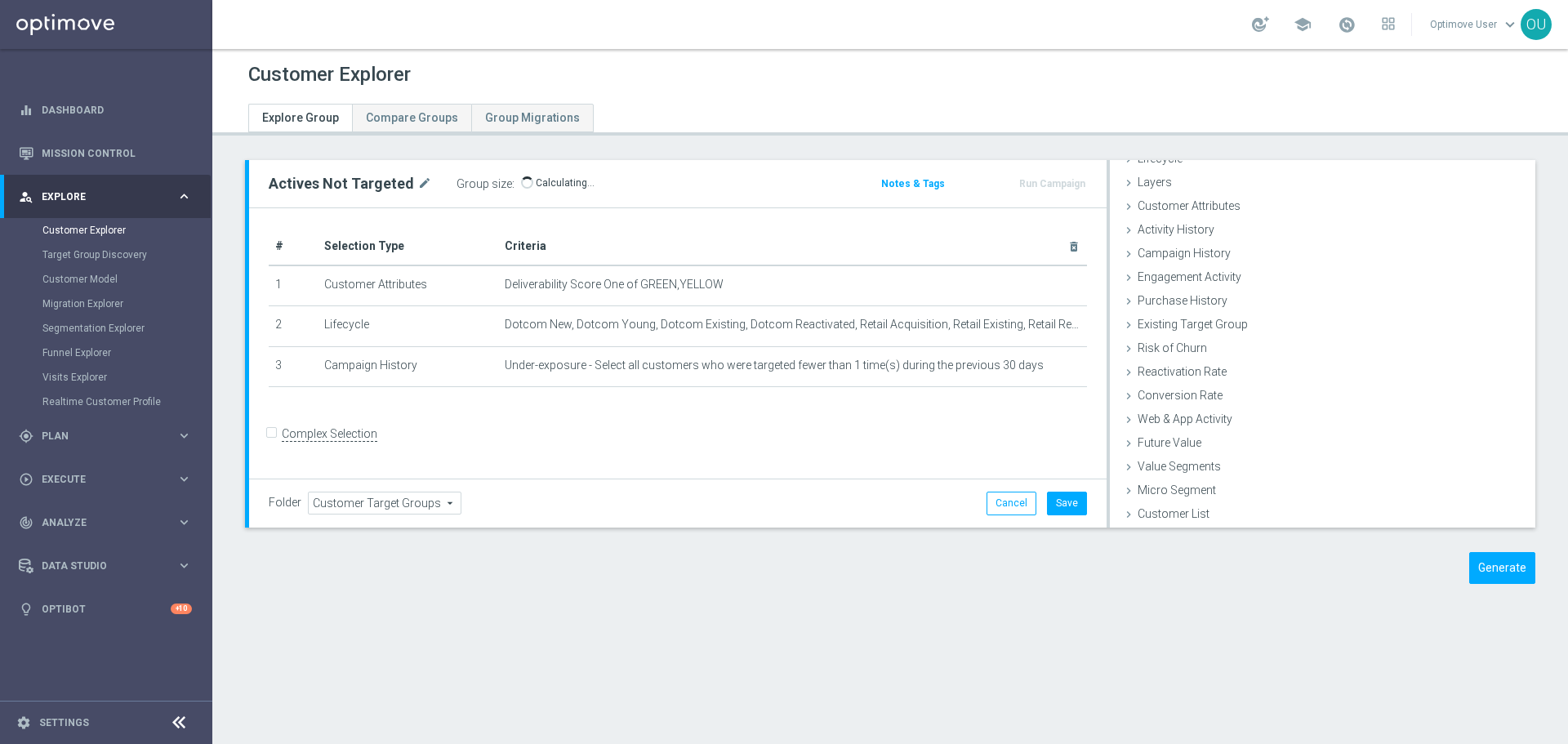
click at [780, 138] on div "Customer Explorer Explore Group Compare Groups Group Migrations Actives Not Tar…" at bounding box center [890, 396] width 1356 height 695
click at [1499, 168] on icon "close" at bounding box center [1507, 173] width 16 height 22
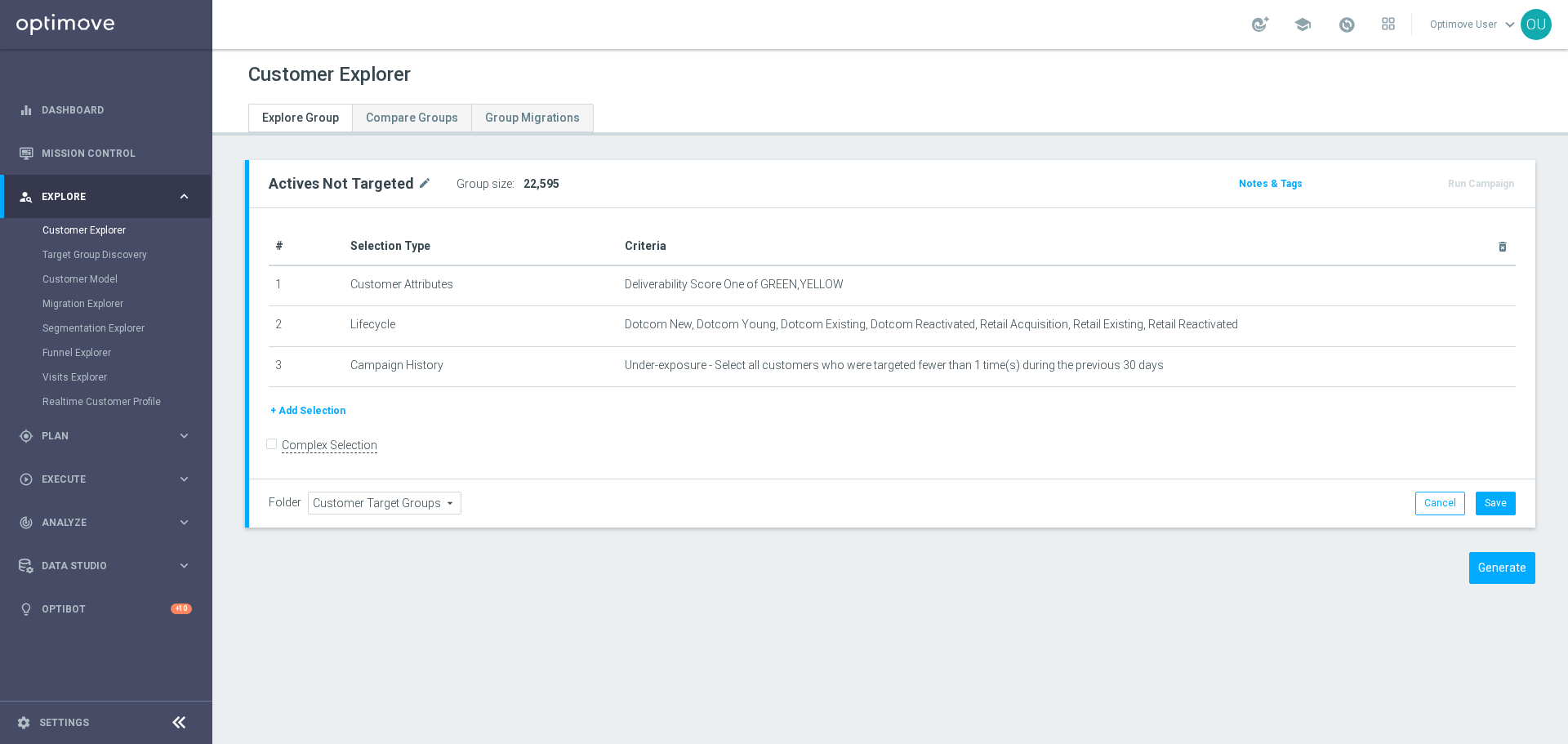
click at [244, 286] on div "Actives Not Targeted mode_edit Group size : 22,595 Notes & Tags Run Campaign" at bounding box center [890, 384] width 1356 height 448
click at [1481, 573] on button "Generate" at bounding box center [1502, 568] width 66 height 32
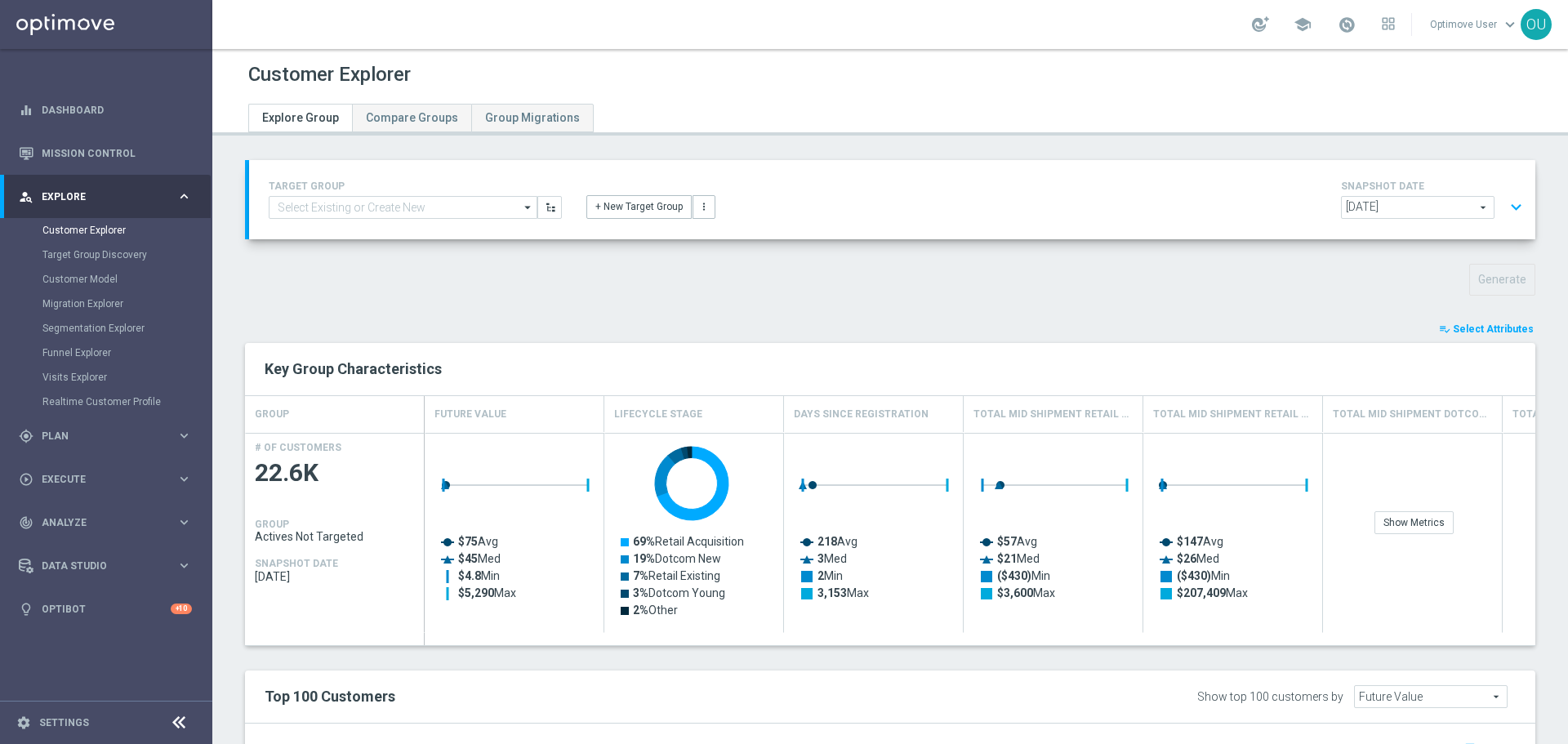
click at [772, 667] on div "playlist_add_check Select Attributes Key Group Characteristics GROUP Future Val…" at bounding box center [889, 722] width 1290 height 802
click at [108, 143] on link "Mission Control" at bounding box center [117, 153] width 150 height 44
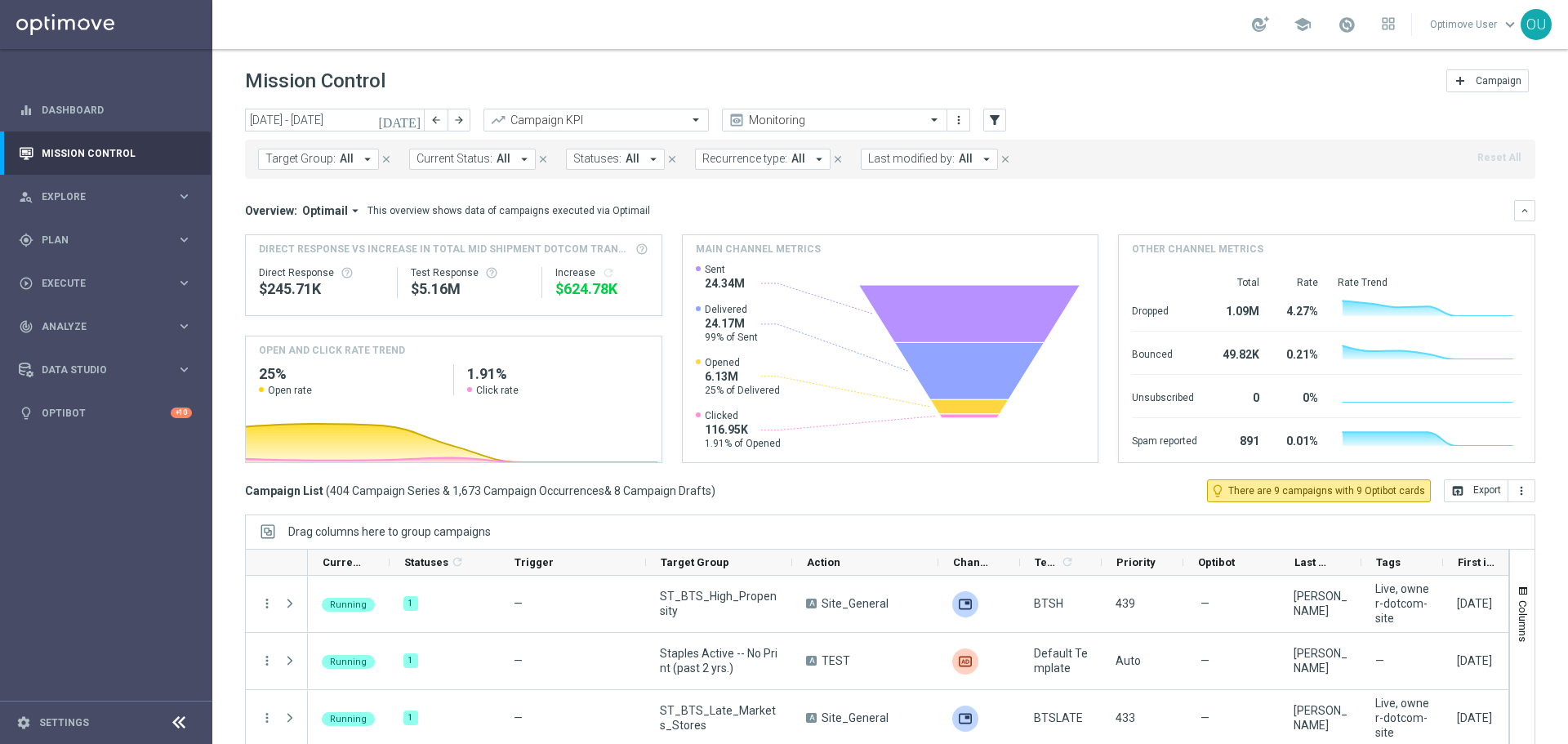
click at [413, 121] on icon "[DATE]" at bounding box center [400, 120] width 44 height 15
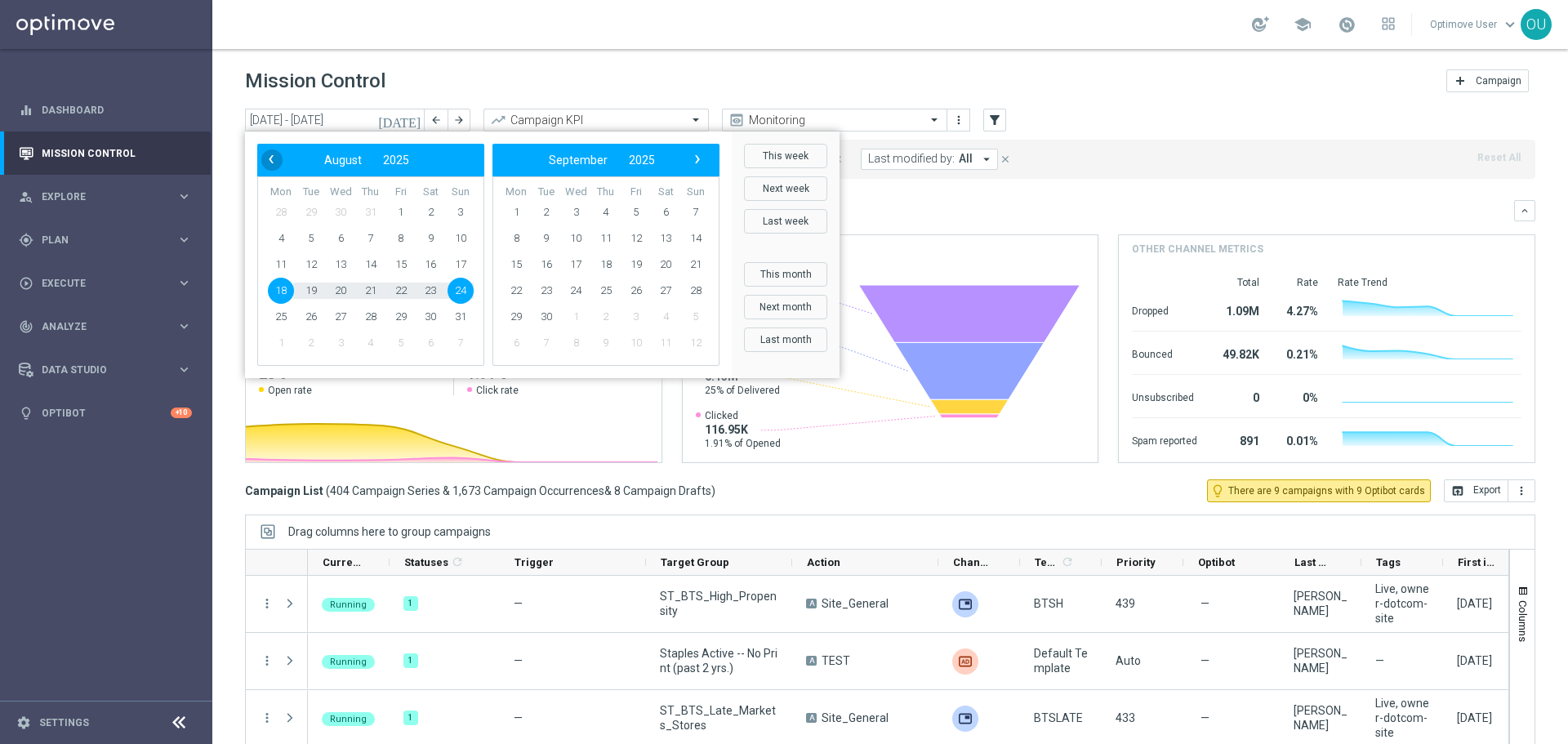
click at [270, 159] on span "‹" at bounding box center [271, 159] width 21 height 21
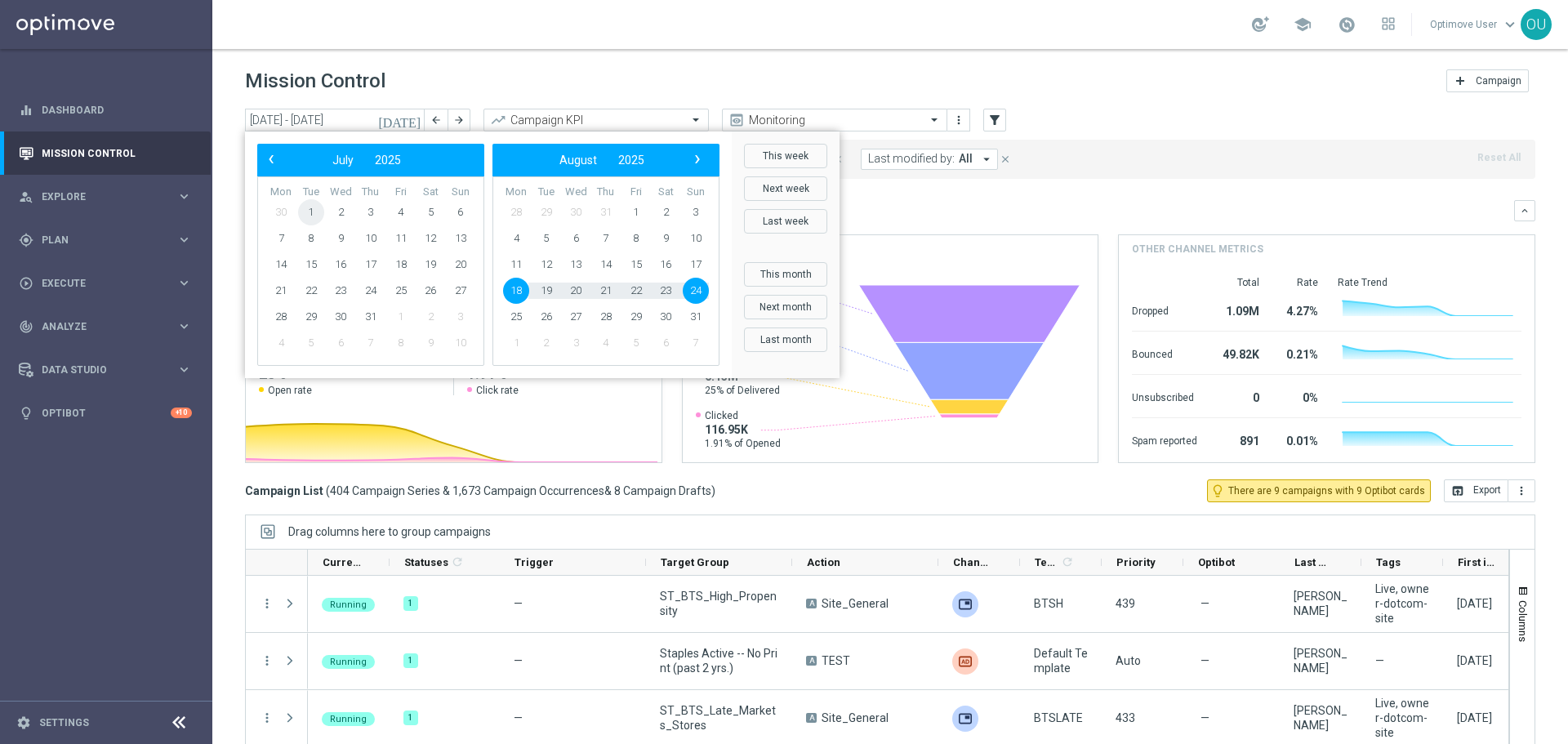
click at [310, 208] on span "1" at bounding box center [311, 213] width 26 height 26
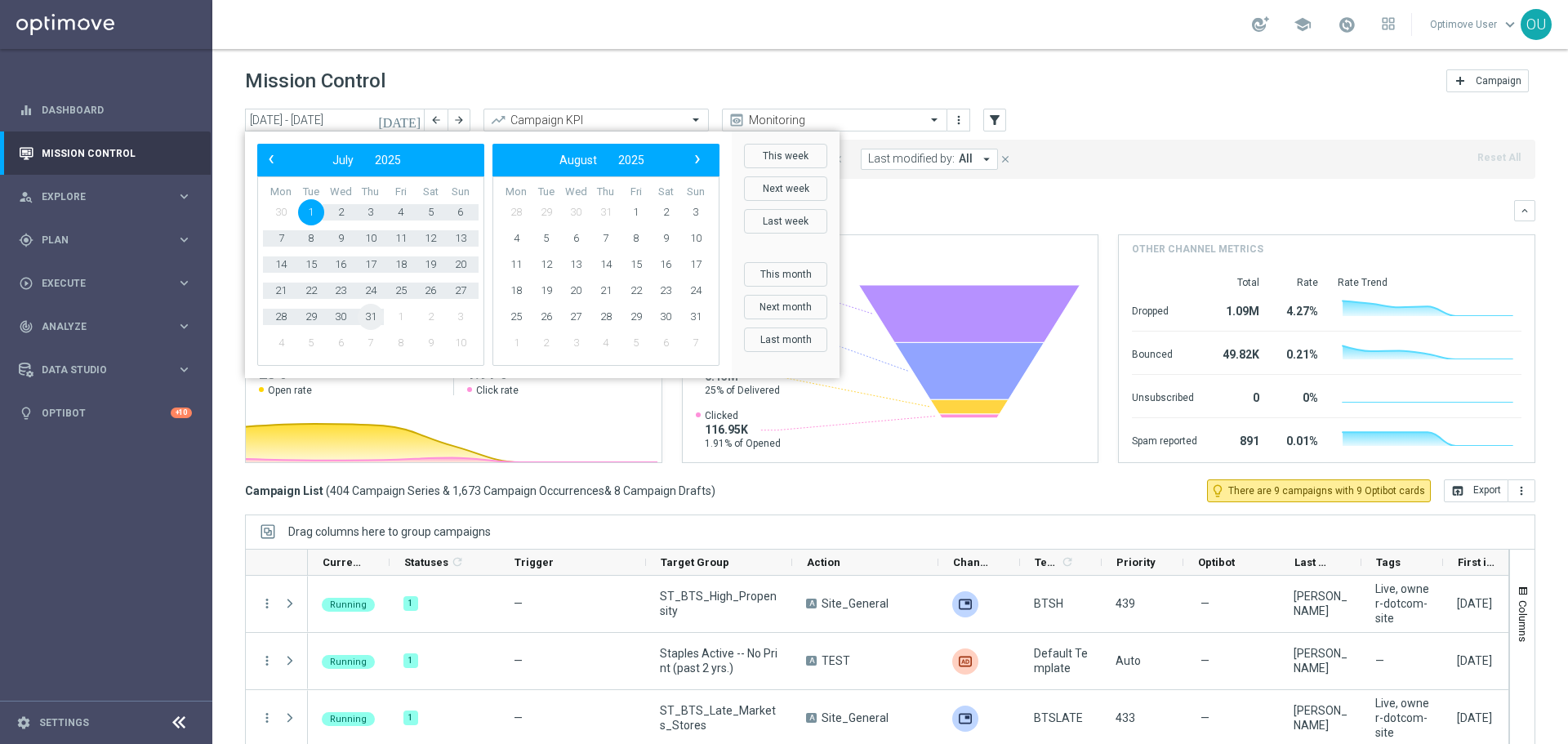
click at [367, 320] on span "31" at bounding box center [371, 317] width 26 height 26
type input "[DATE] - [DATE]"
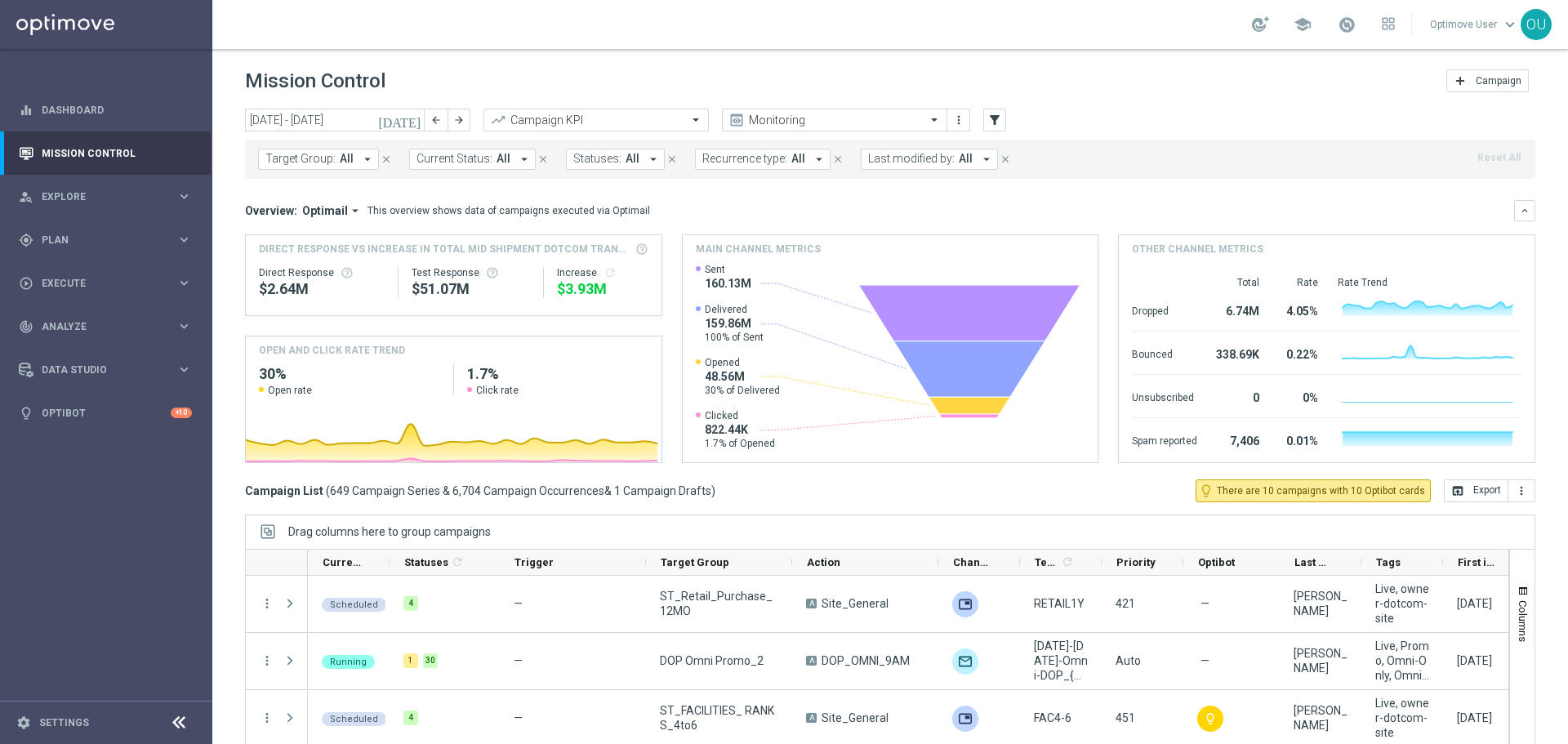
click at [337, 211] on span "Optimail" at bounding box center [325, 211] width 46 height 15
click at [321, 238] on div "Analysis" at bounding box center [310, 236] width 40 height 15
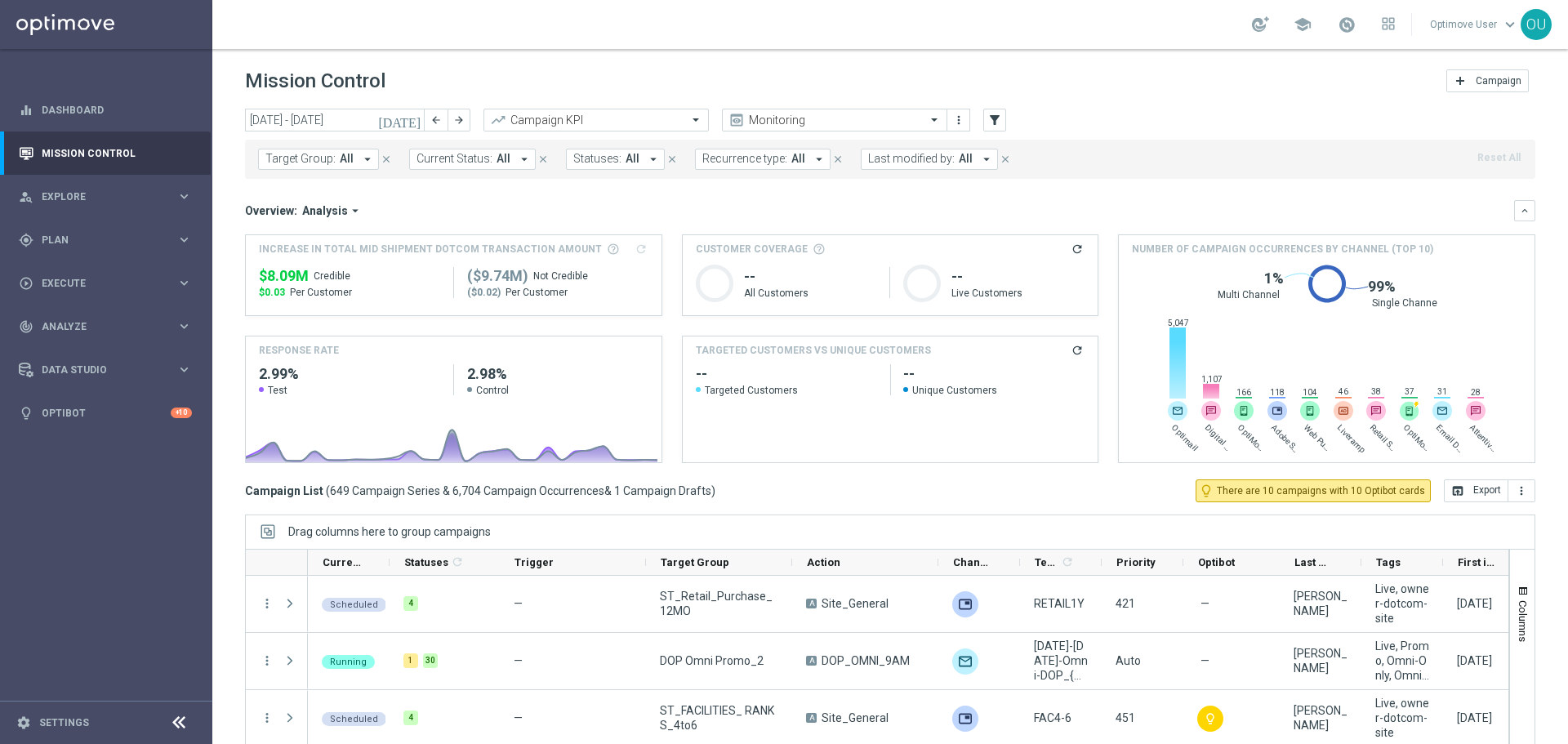
click at [758, 153] on span "Recurrence type:" at bounding box center [744, 158] width 85 height 14
click at [910, 163] on span "Last modified by:" at bounding box center [911, 158] width 86 height 14
click at [996, 116] on icon "filter_alt" at bounding box center [995, 120] width 15 height 15
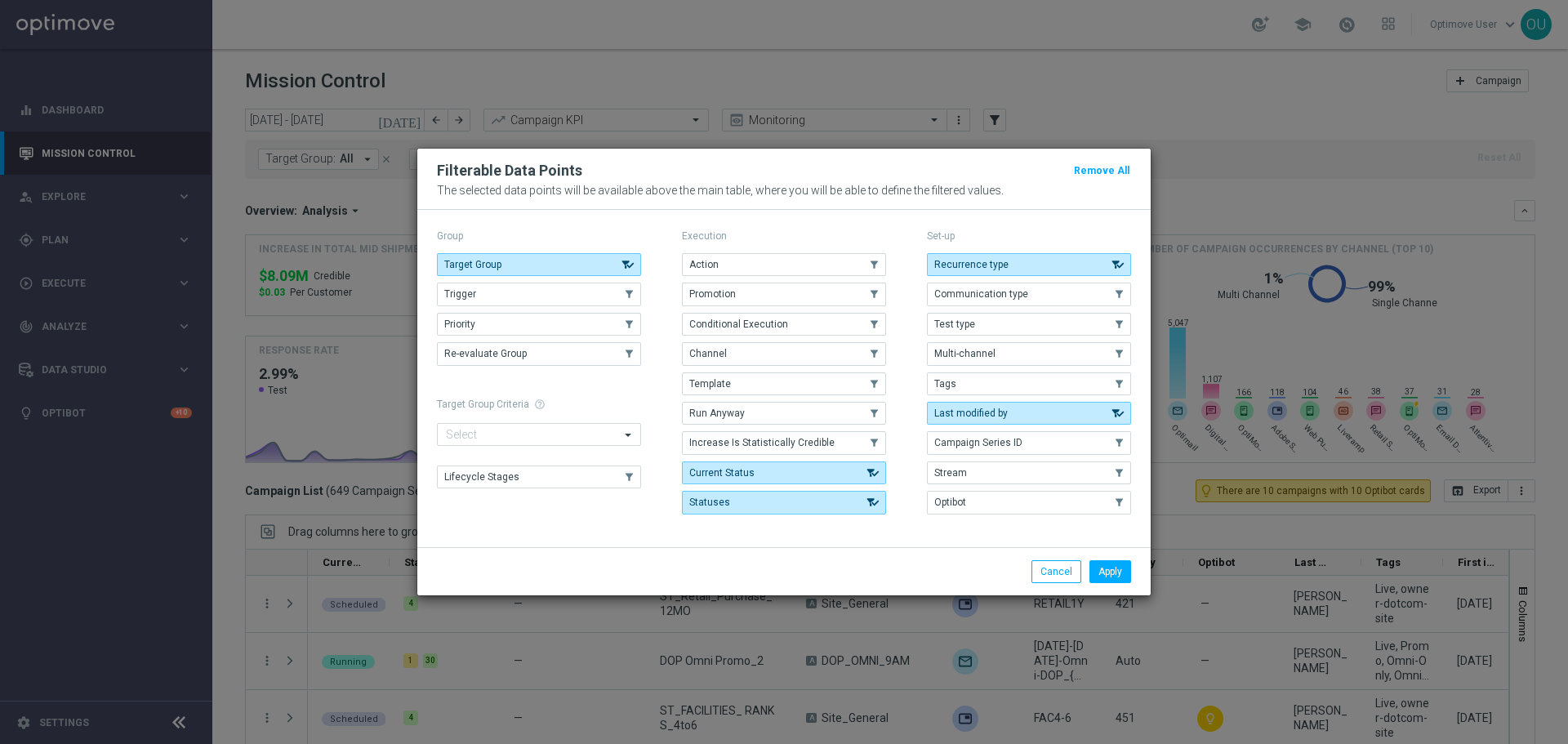
click at [1197, 151] on modal-container "Filterable Data Points Remove All The selected data points will be available ab…" at bounding box center [784, 372] width 1568 height 744
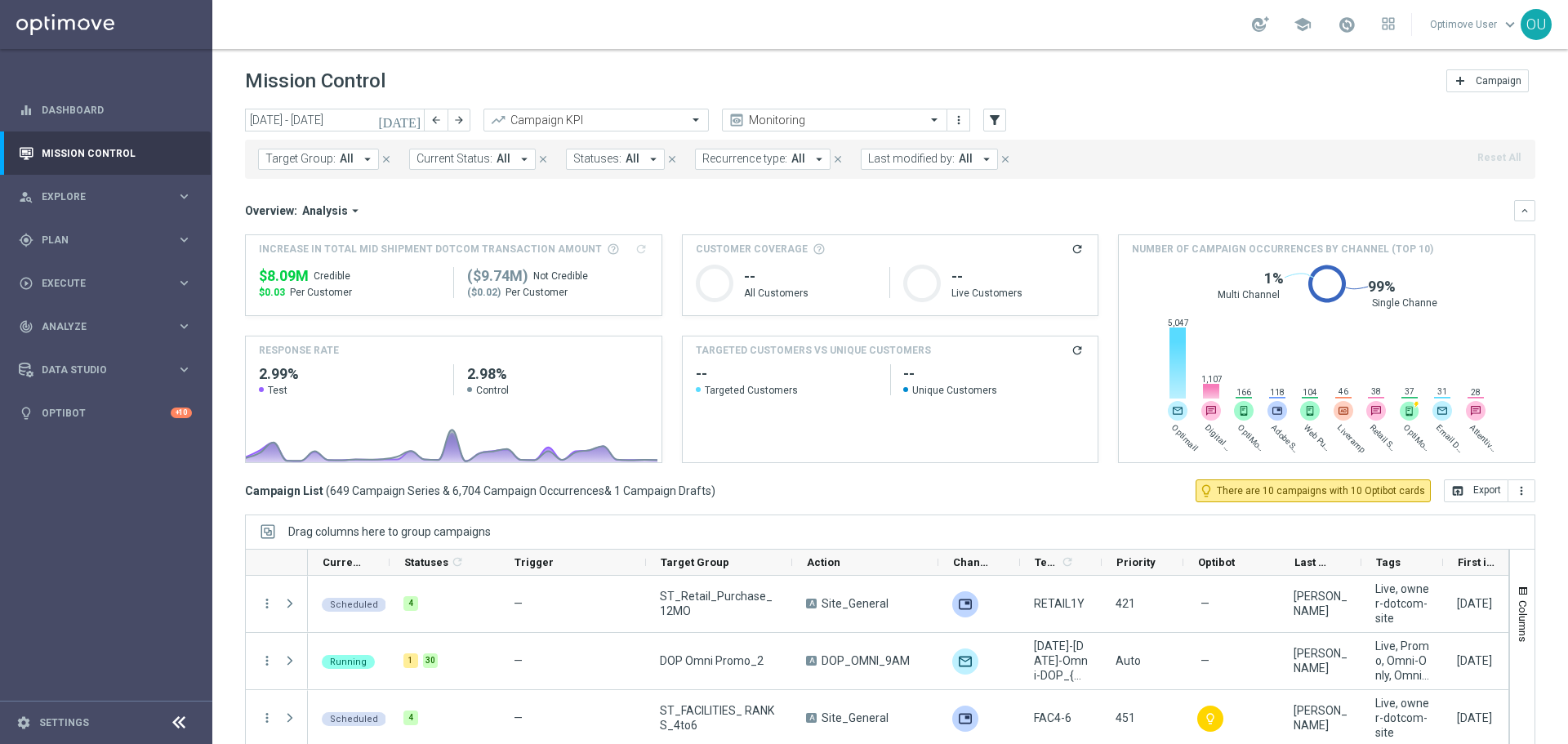
click at [470, 161] on span "Current Status:" at bounding box center [455, 158] width 76 height 14
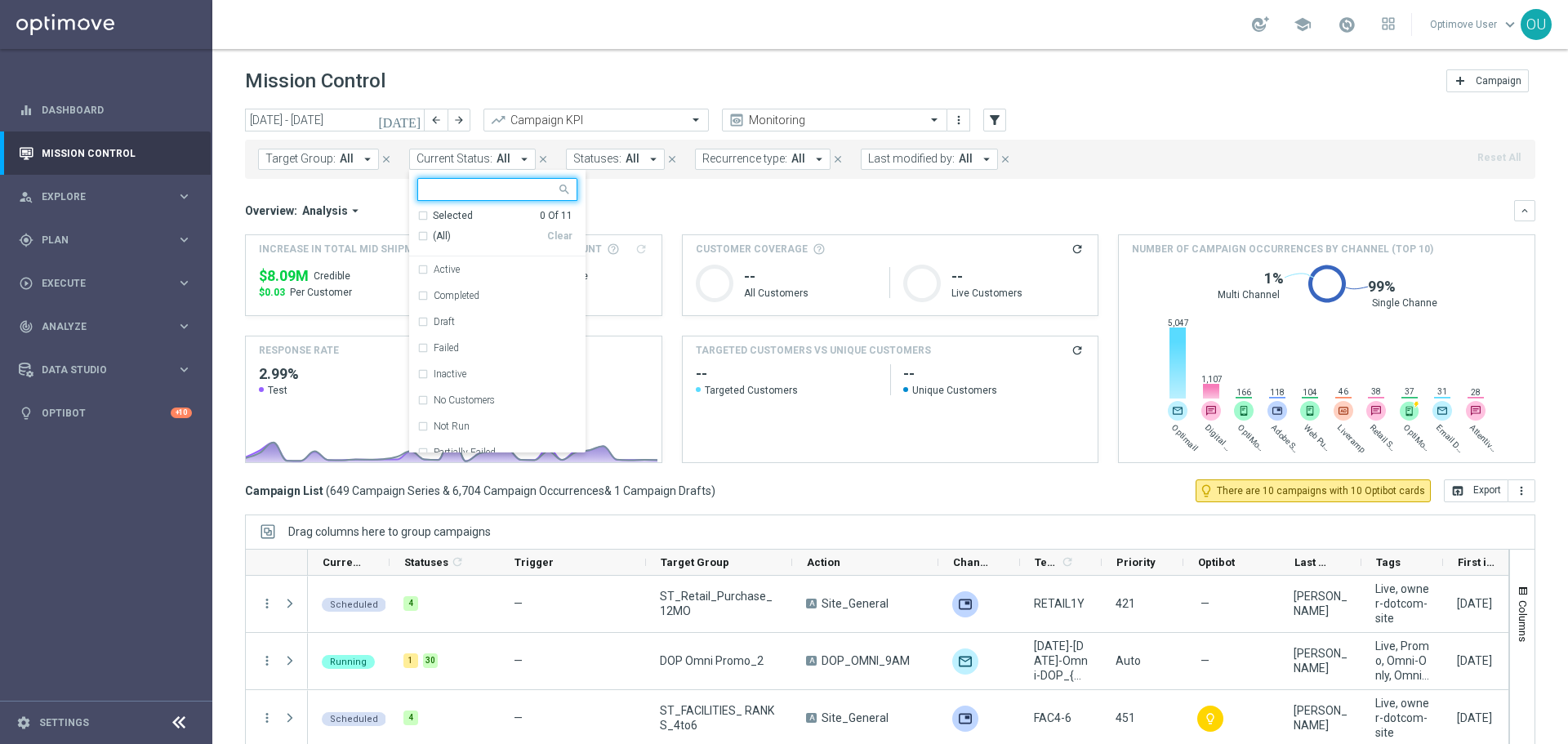
click at [328, 164] on span "Target Group:" at bounding box center [300, 158] width 70 height 14
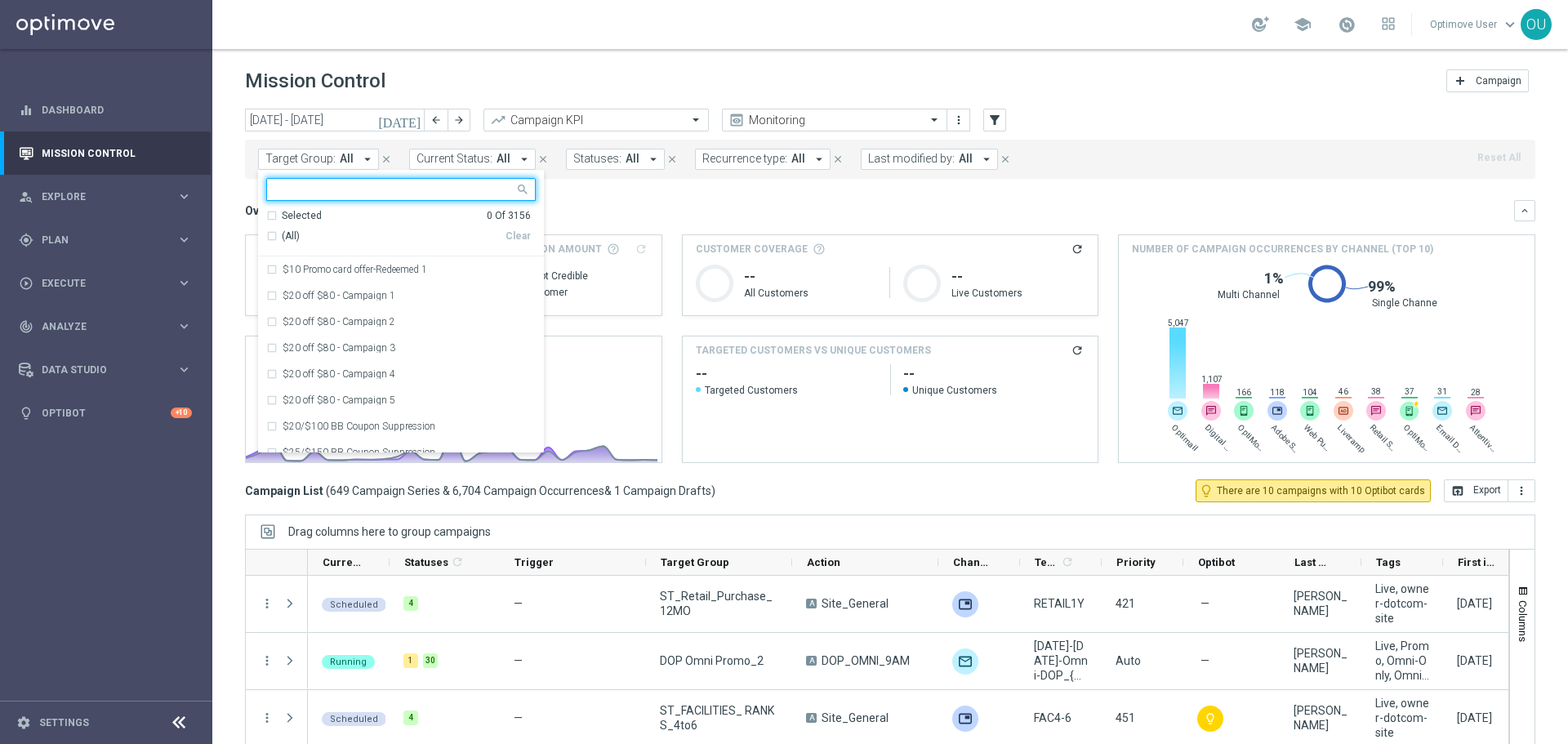
click at [404, 188] on input "text" at bounding box center [394, 190] width 239 height 14
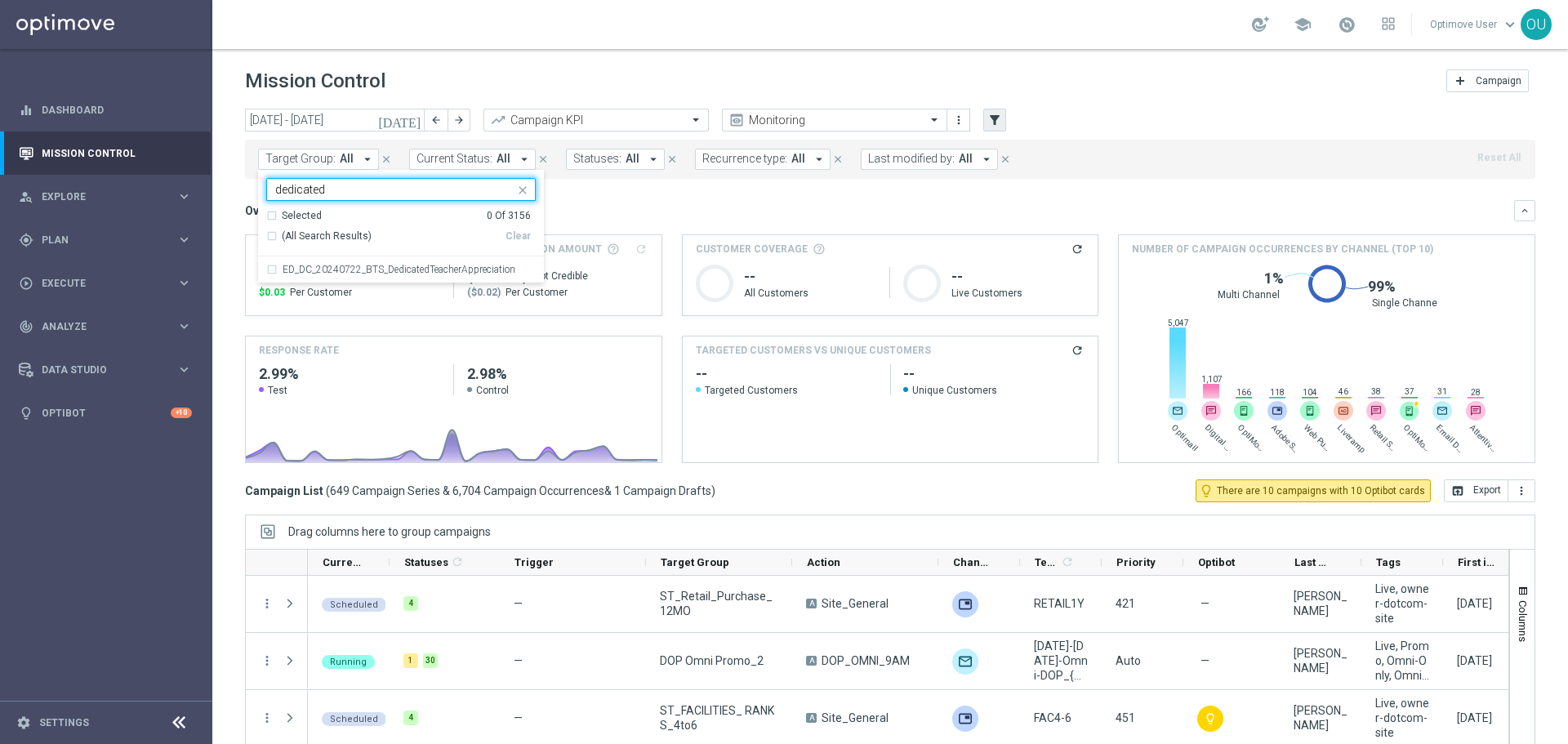
type input "dedicated"
click at [987, 119] on icon "filter_alt" at bounding box center [995, 120] width 15 height 15
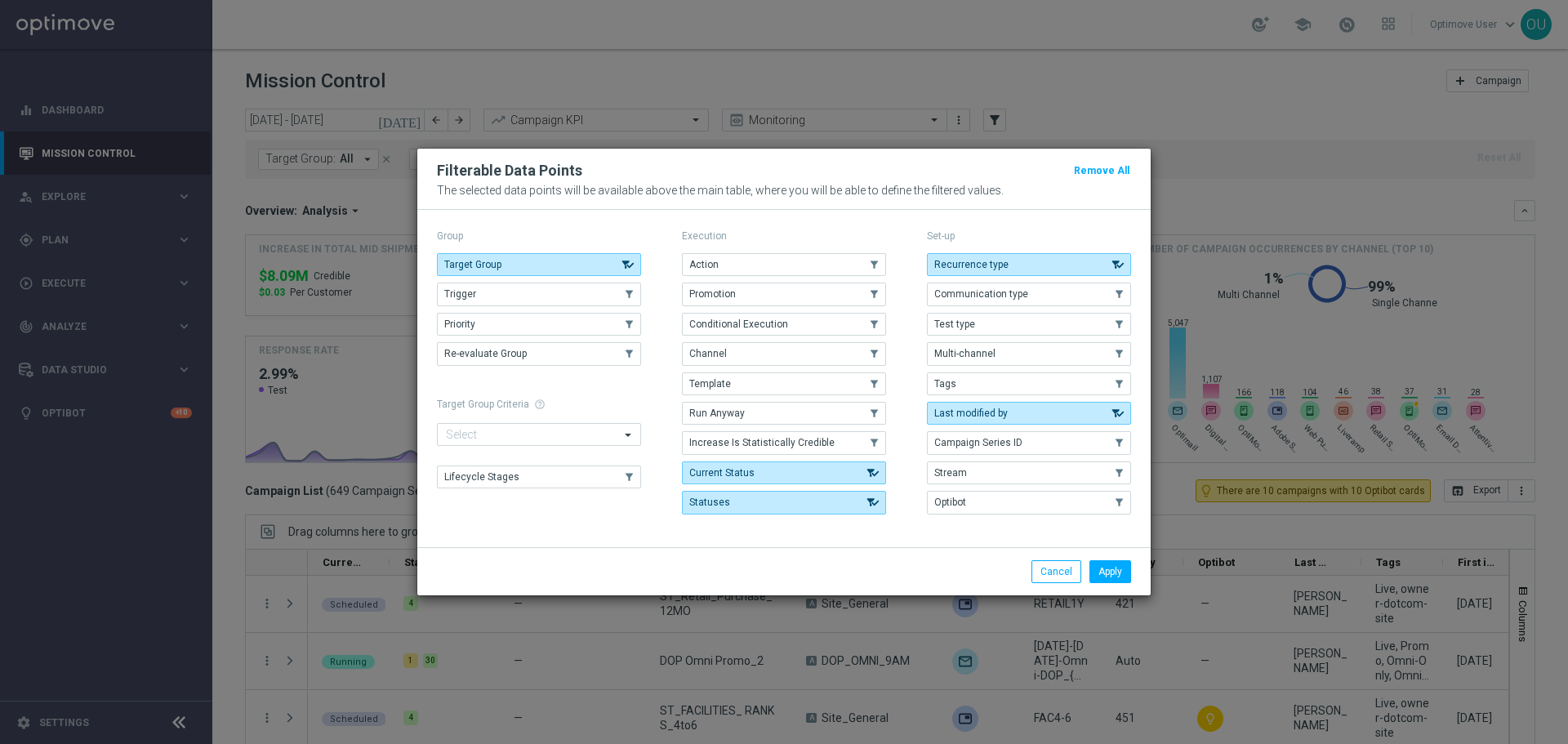
click at [789, 250] on div "Execution Action .cls-1{fill:none;} .cls-1{fill:none;} Promotion .cls-1{fill:no…" at bounding box center [784, 373] width 204 height 296
click at [853, 258] on button "Action" at bounding box center [784, 264] width 204 height 23
click at [1115, 563] on button "Apply" at bounding box center [1110, 572] width 42 height 23
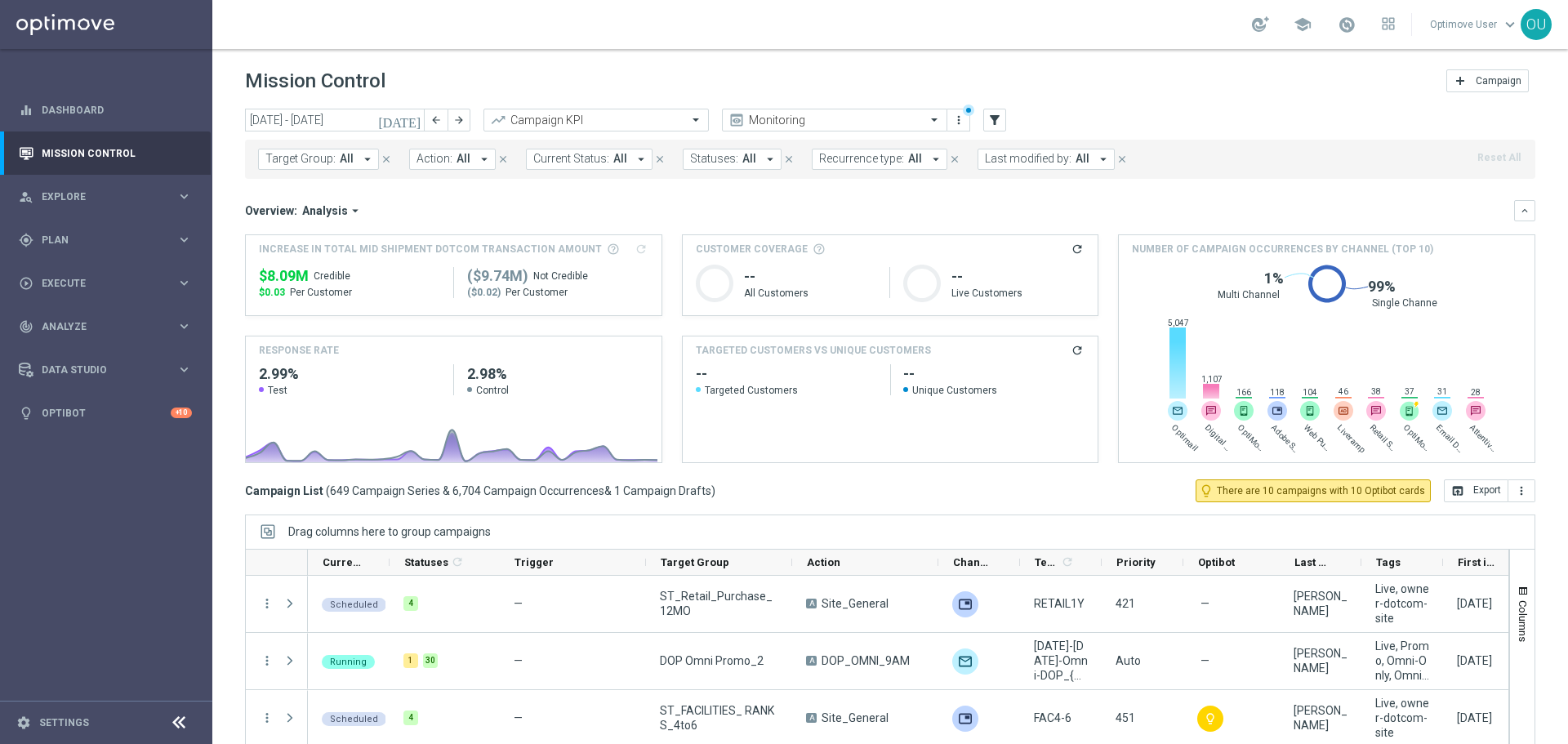
click at [456, 157] on span "All" at bounding box center [463, 158] width 14 height 14
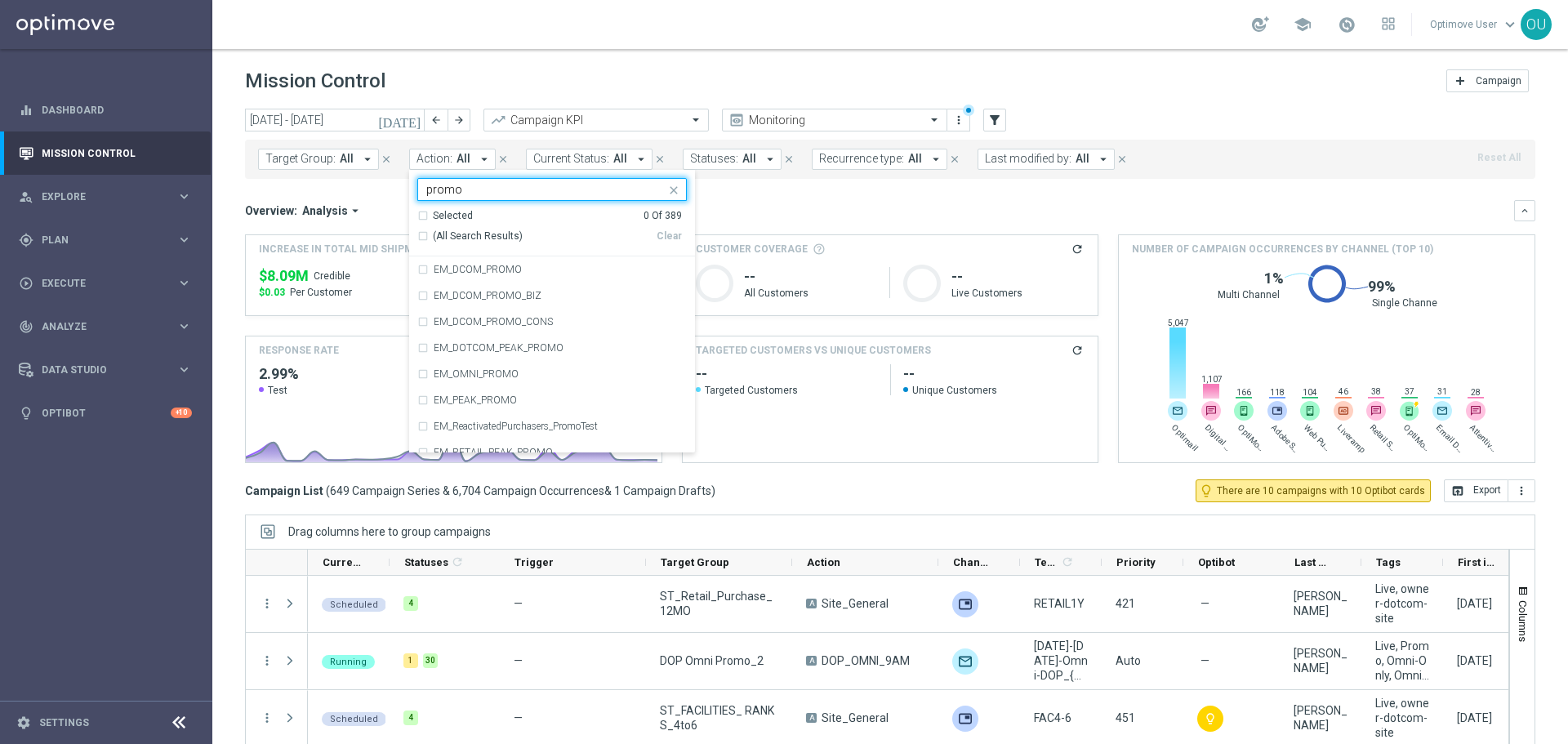
click at [420, 234] on div "(All Search Results)" at bounding box center [537, 236] width 239 height 14
type input "promo"
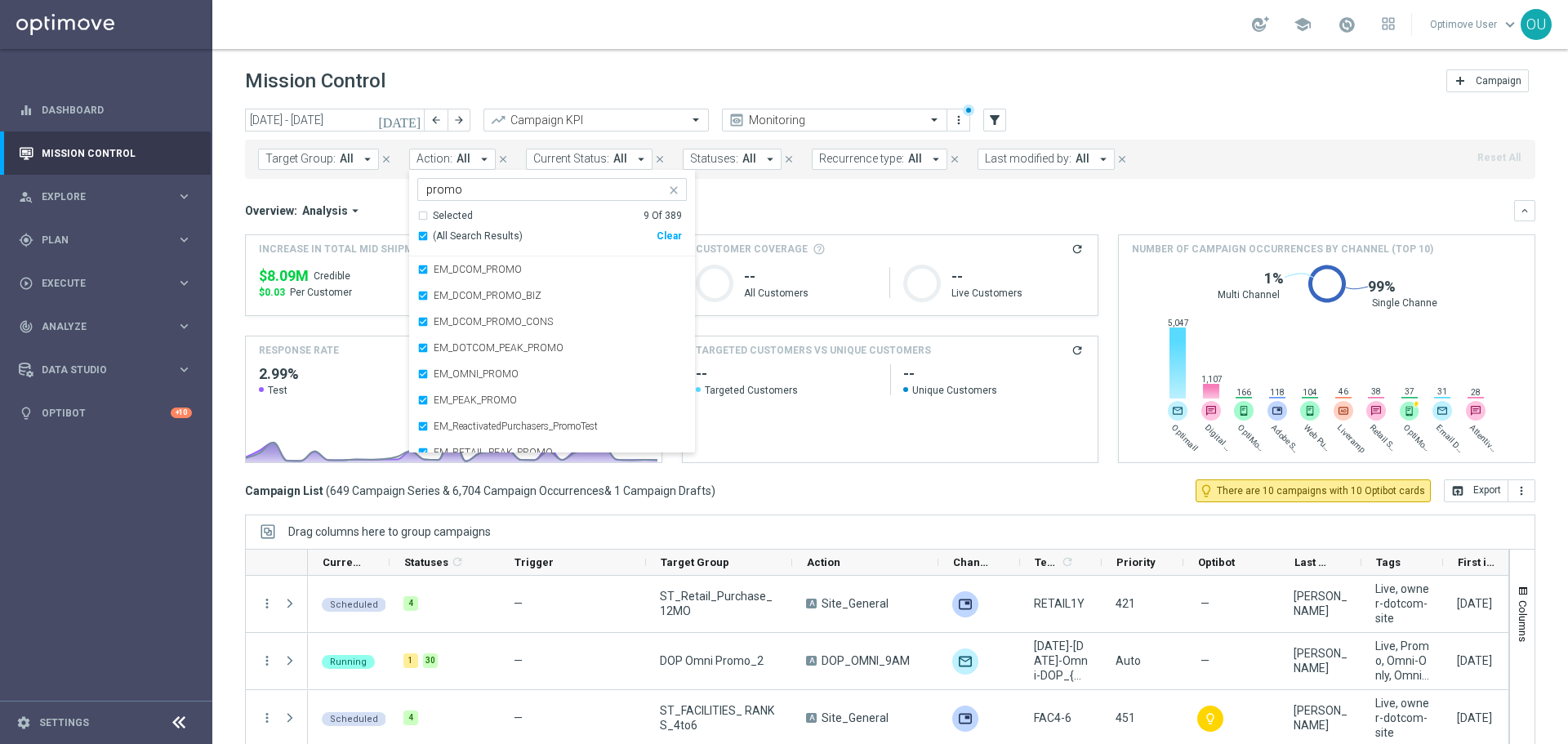
click at [775, 206] on div "Overview: Analysis arrow_drop_down" at bounding box center [879, 211] width 1269 height 15
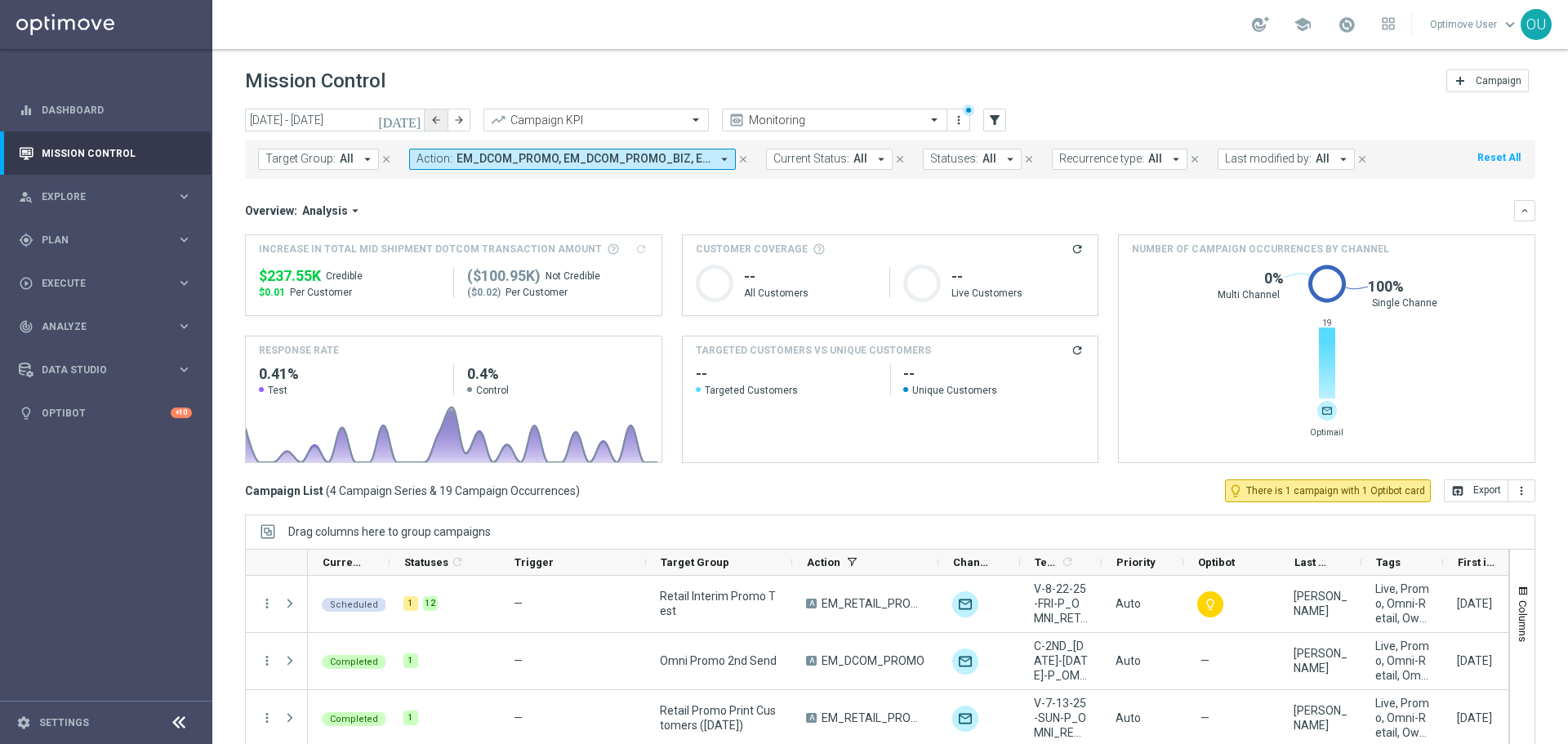
click at [437, 125] on icon "arrow_back" at bounding box center [436, 120] width 12 height 12
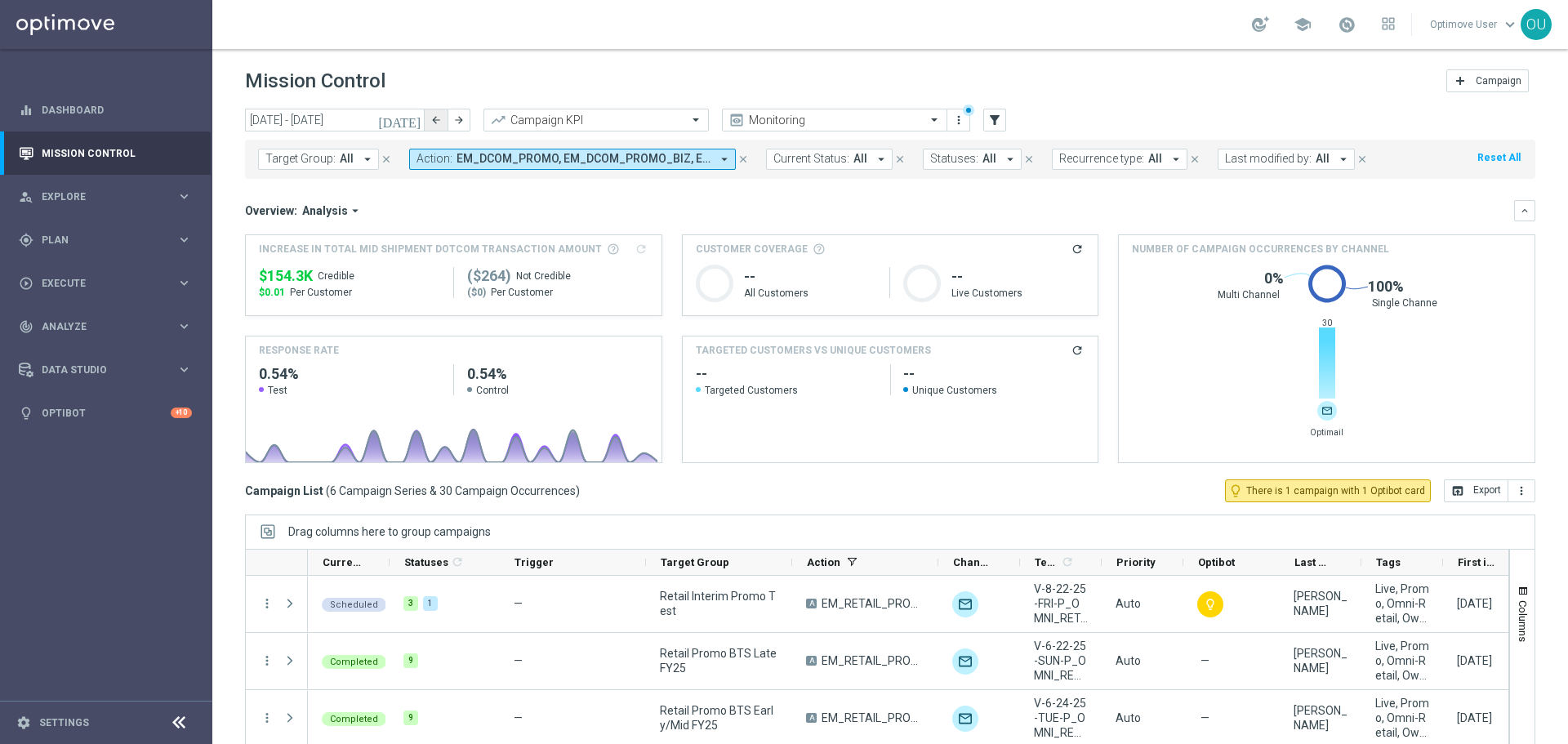
click at [438, 126] on button "arrow_back" at bounding box center [436, 120] width 23 height 23
type input "[DATE] - [DATE]"
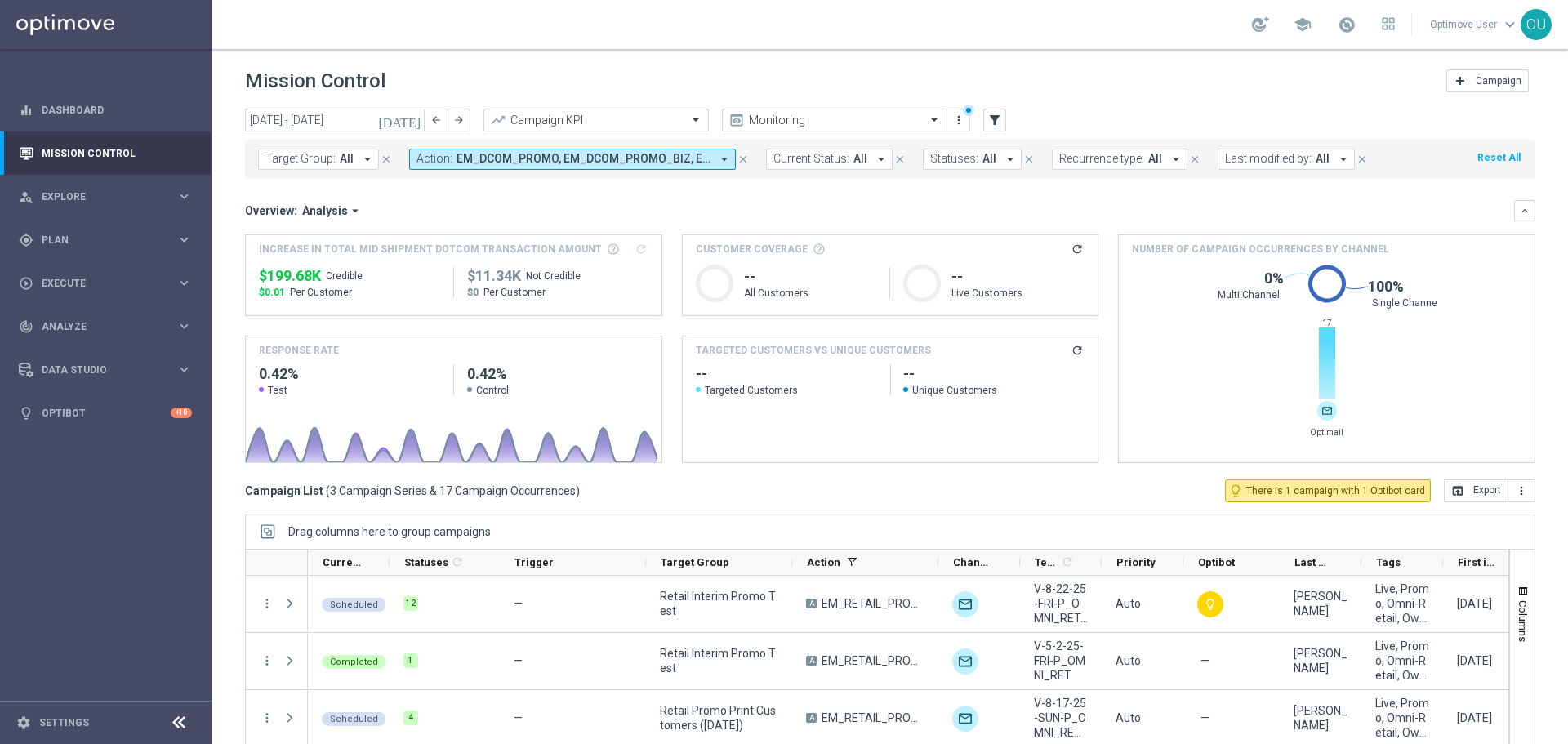
click at [635, 250] on h3 "Increase In Total Mid Shipment Dotcom Transaction Amount refresh" at bounding box center [453, 249] width 390 height 15
click at [652, 114] on input "text" at bounding box center [580, 120] width 175 height 14
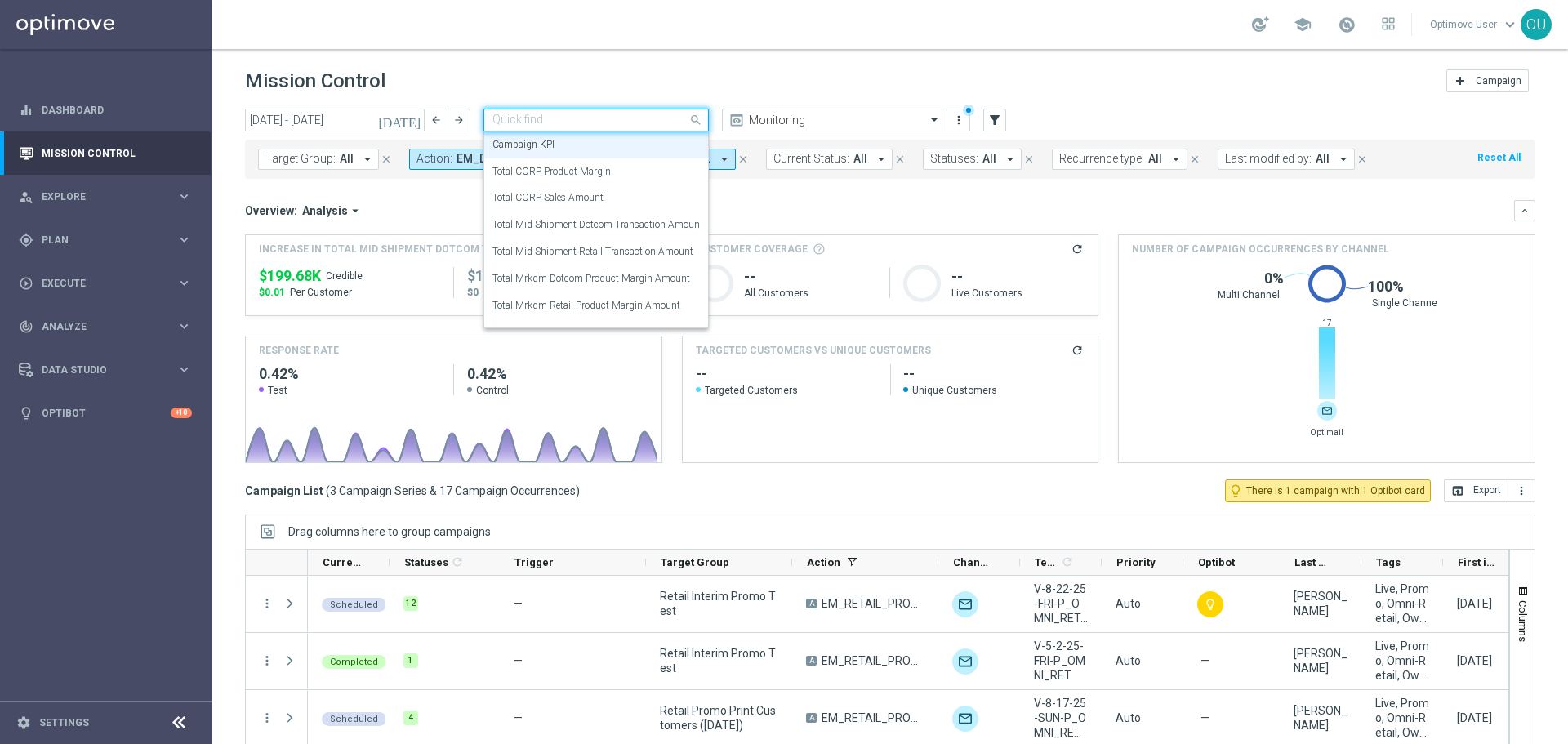
click at [715, 78] on div "Mission Control add Campaign" at bounding box center [889, 81] width 1290 height 32
